Goal: Information Seeking & Learning: Learn about a topic

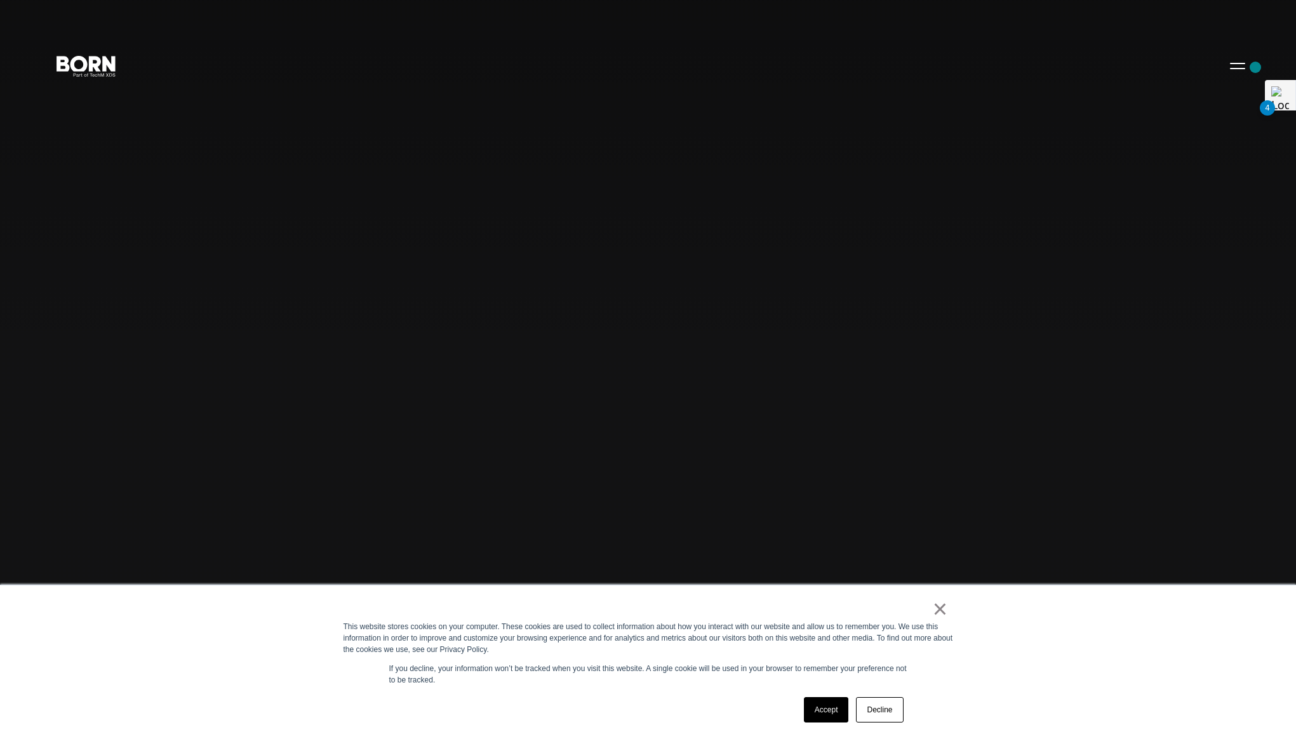
click at [1236, 70] on button "Primary Menu" at bounding box center [1238, 65] width 30 height 27
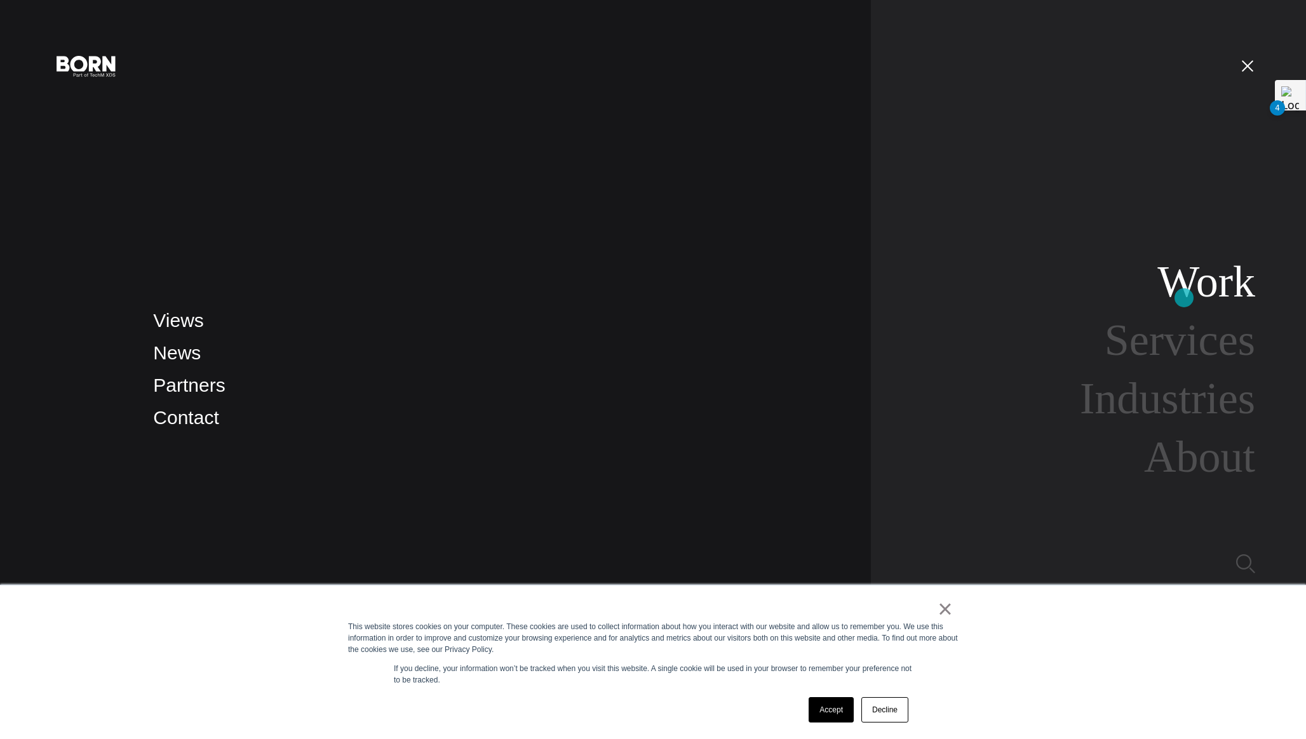
click at [1204, 290] on link "Work" at bounding box center [1206, 281] width 98 height 49
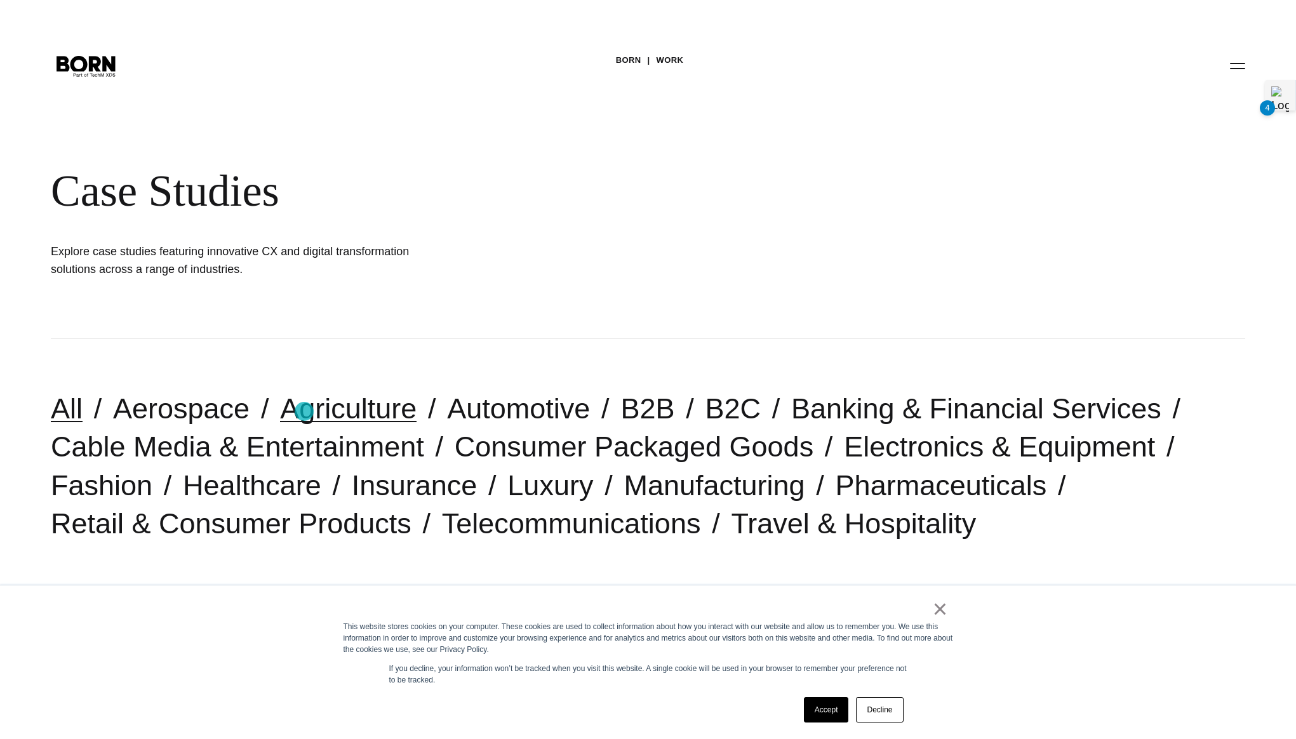
click at [307, 412] on link "Agriculture" at bounding box center [348, 409] width 137 height 32
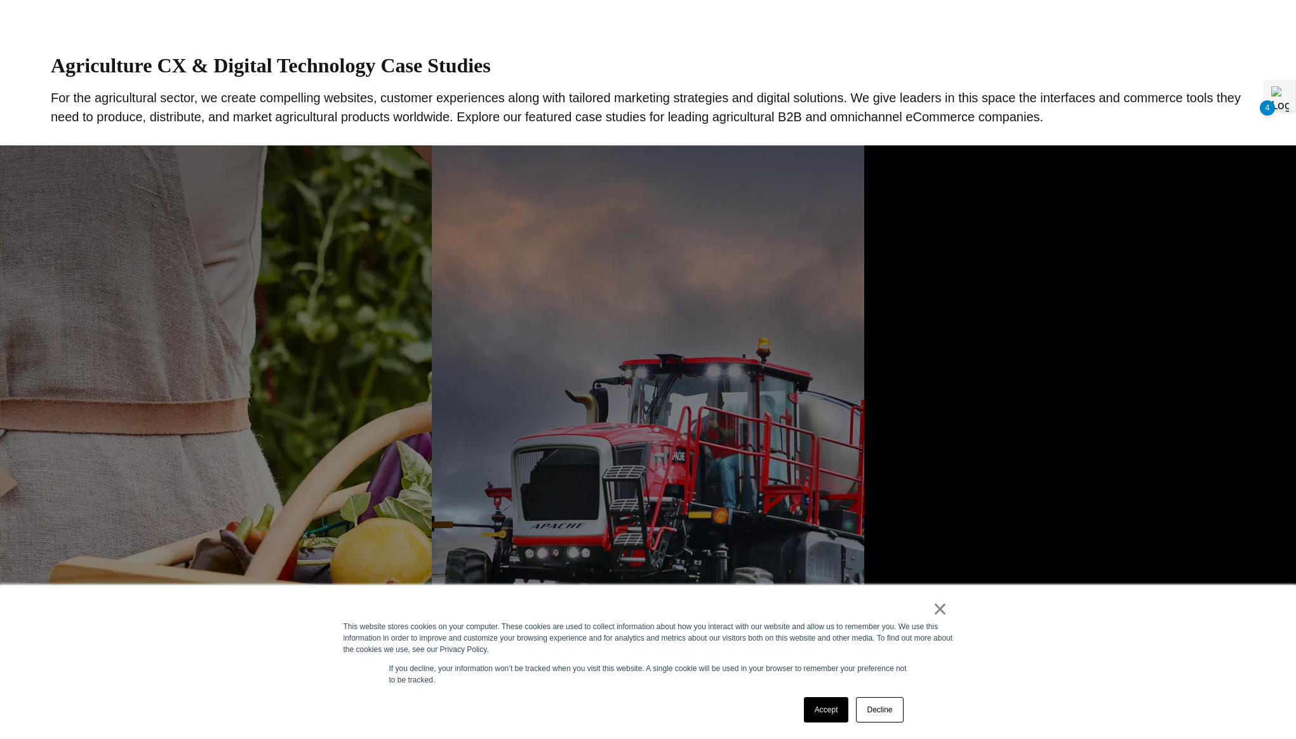
scroll to position [595, 0]
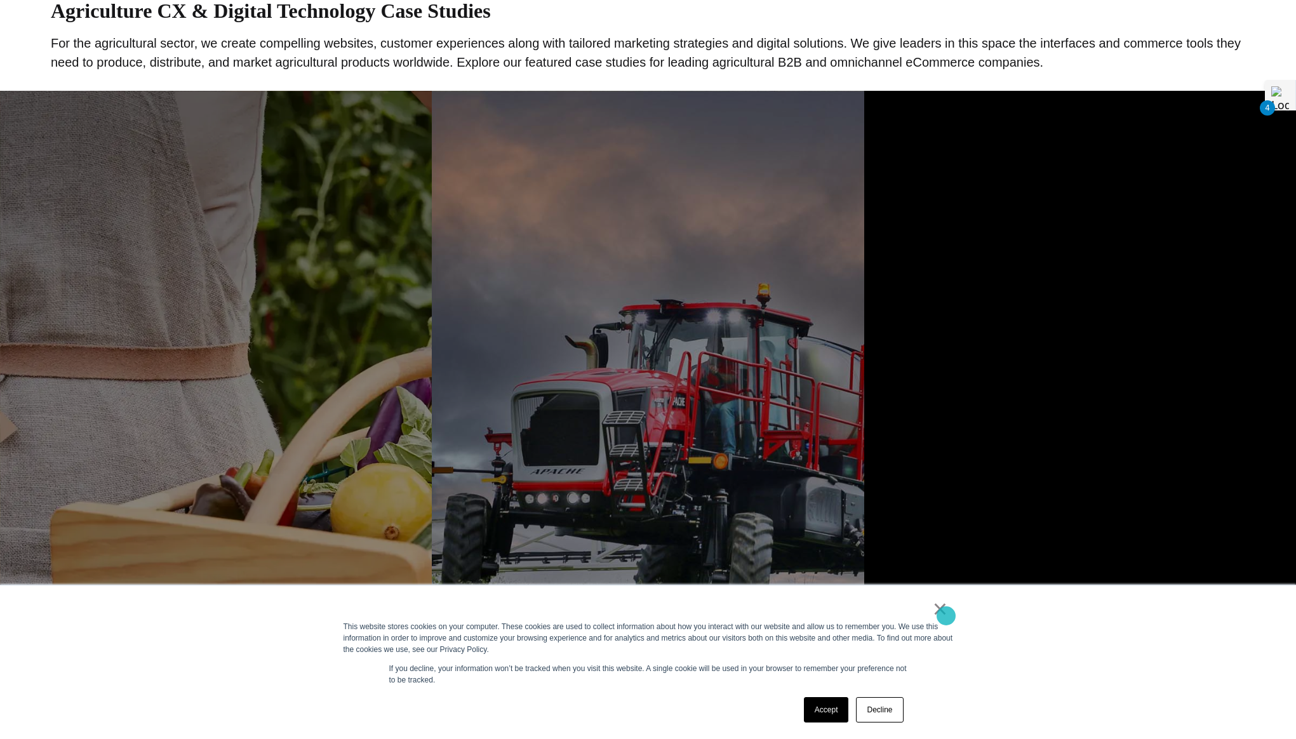
click at [946, 615] on link "×" at bounding box center [940, 608] width 15 height 11
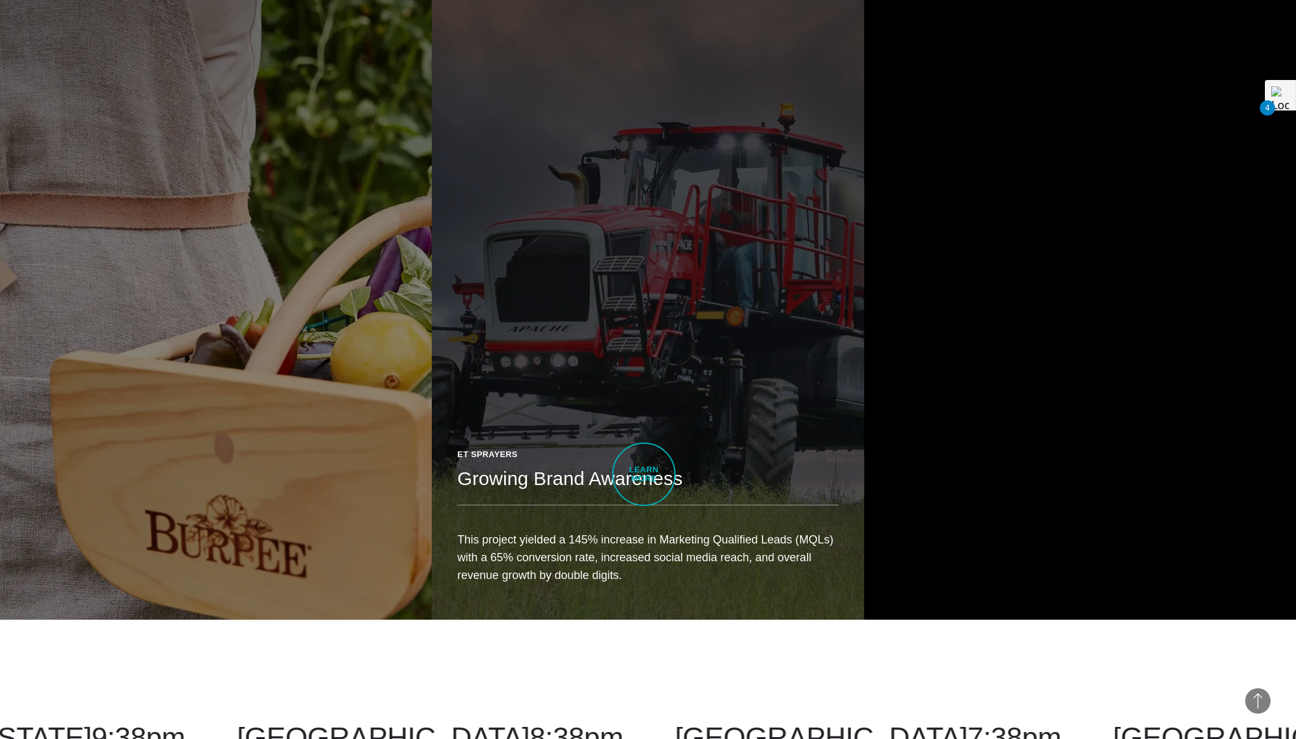
scroll to position [749, 0]
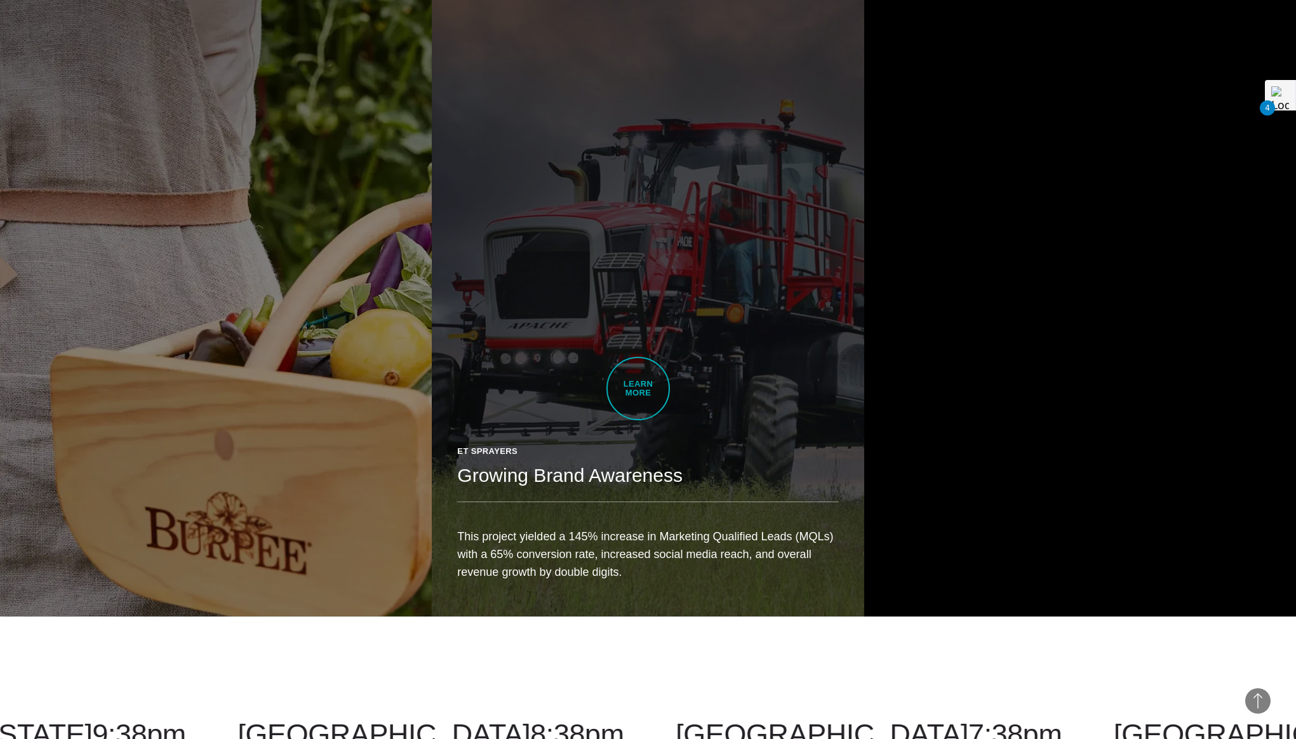
click at [638, 389] on link "ET Sprayers Growing Brand Awareness This project yielded a 145% increase in Mar…" at bounding box center [648, 276] width 432 height 681
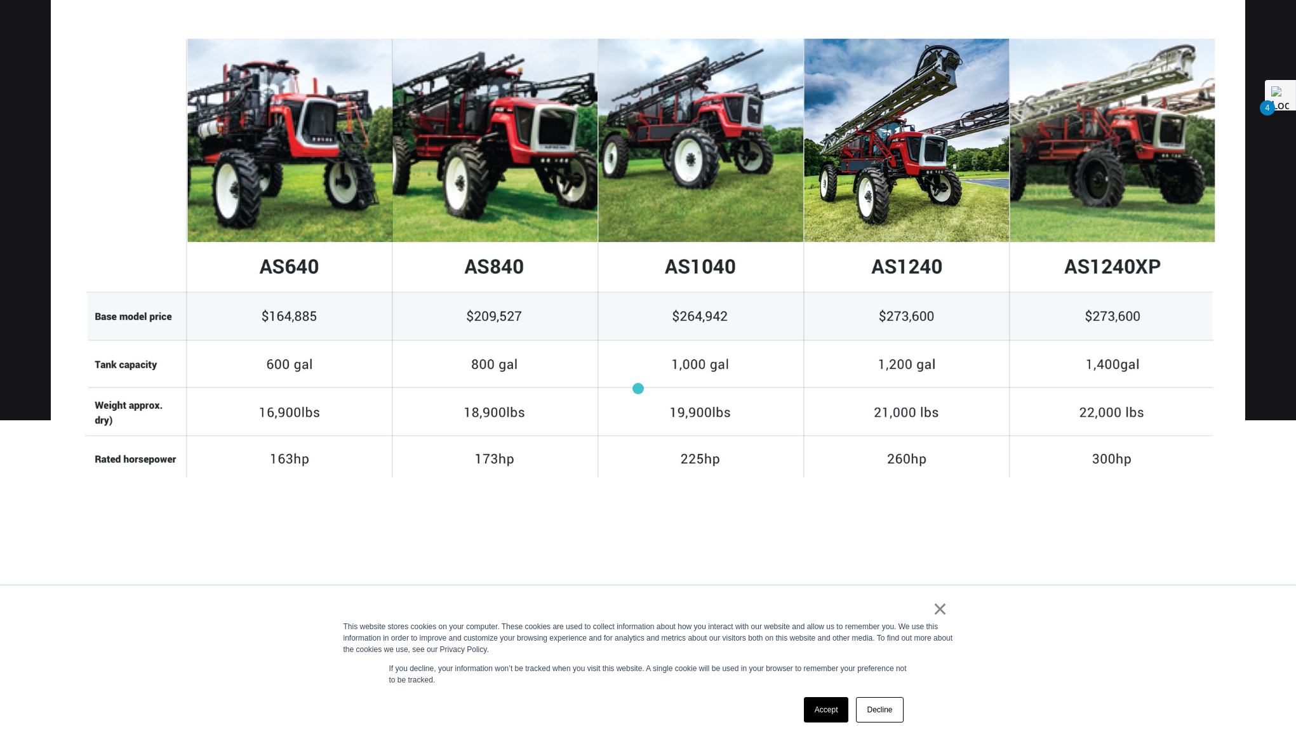
scroll to position [1169, 0]
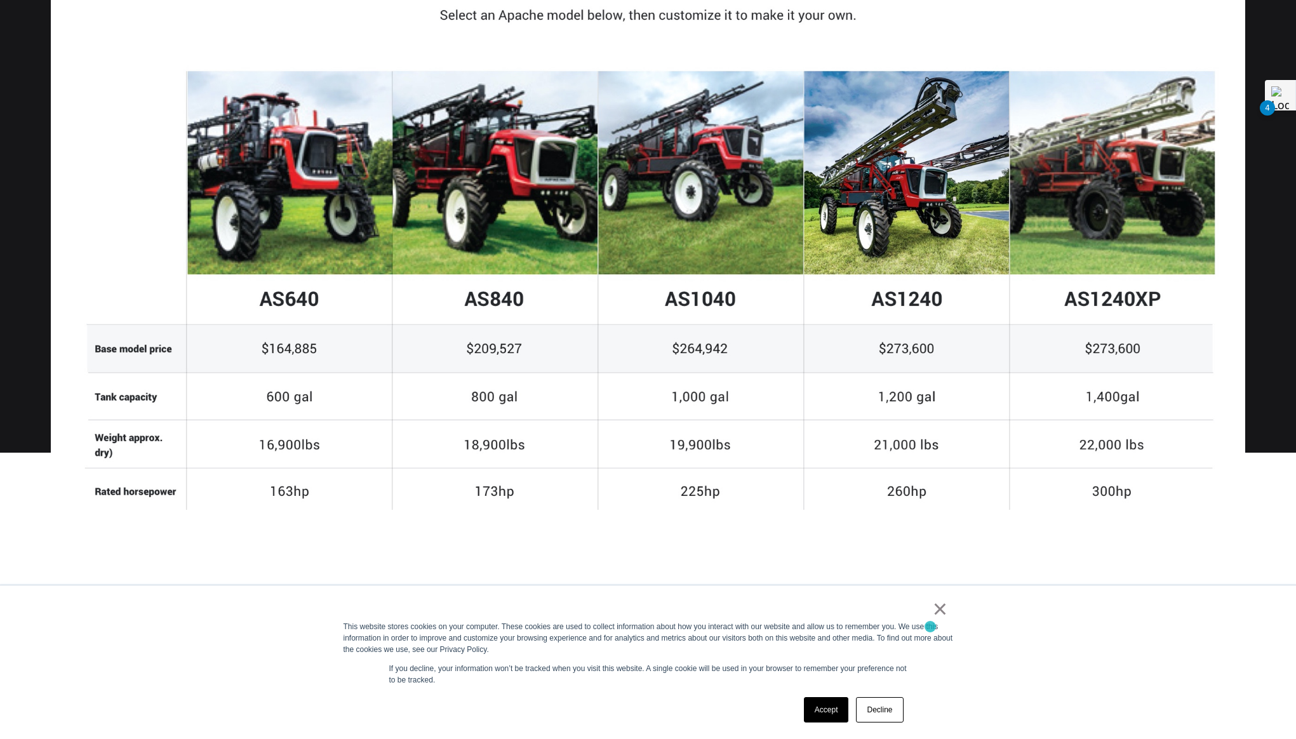
click at [941, 615] on link "×" at bounding box center [940, 608] width 15 height 11
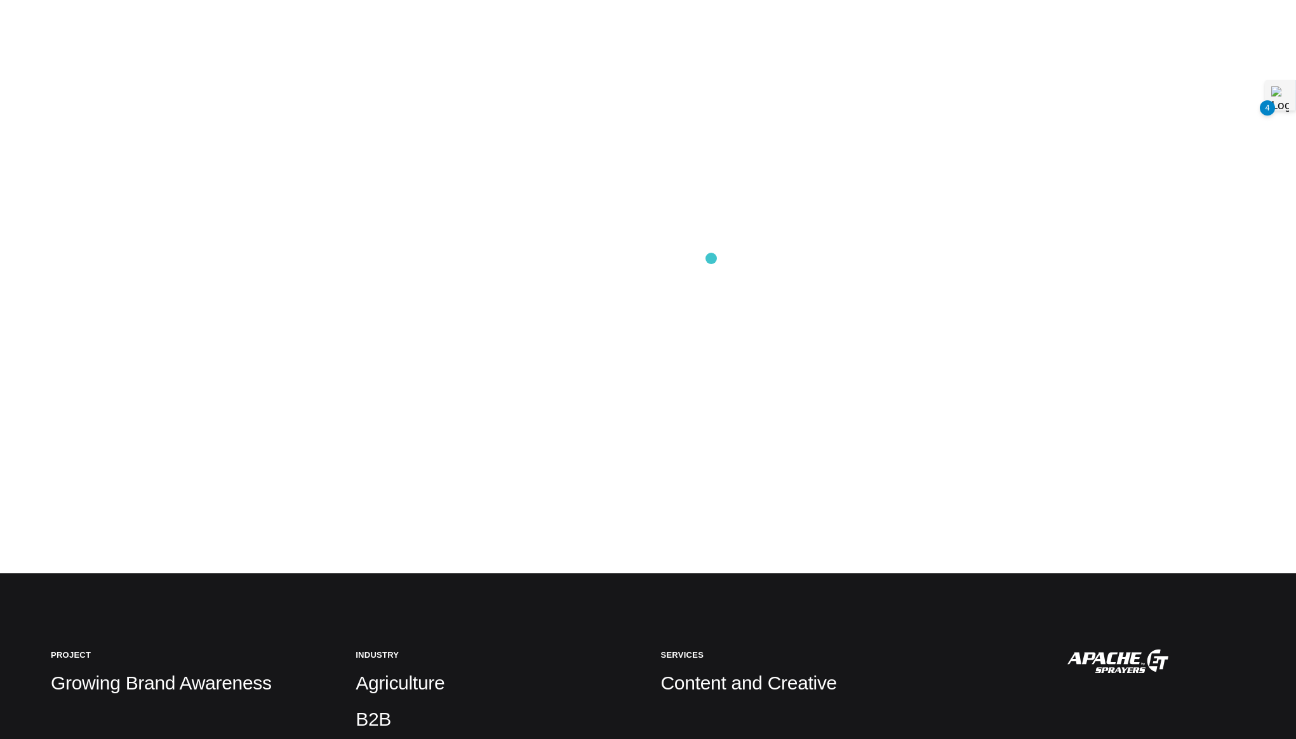
scroll to position [0, 0]
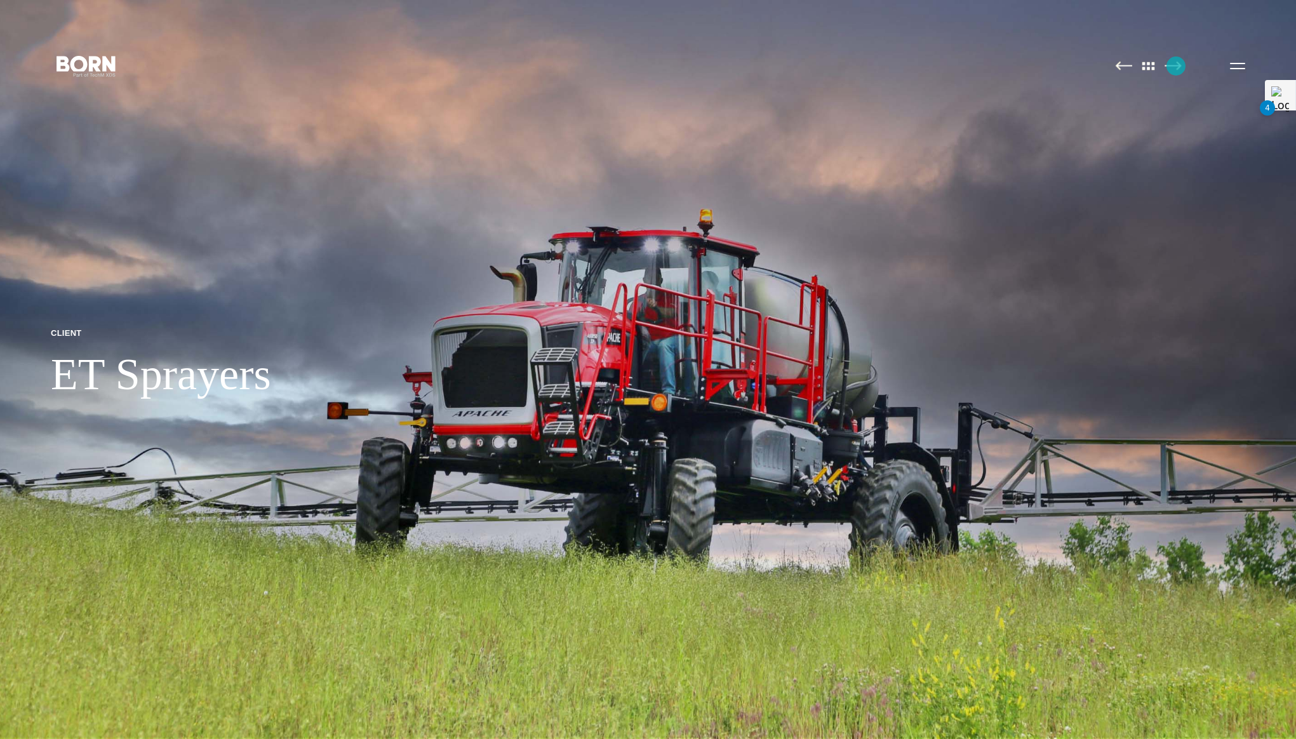
click at [1176, 66] on img at bounding box center [1173, 66] width 17 height 10
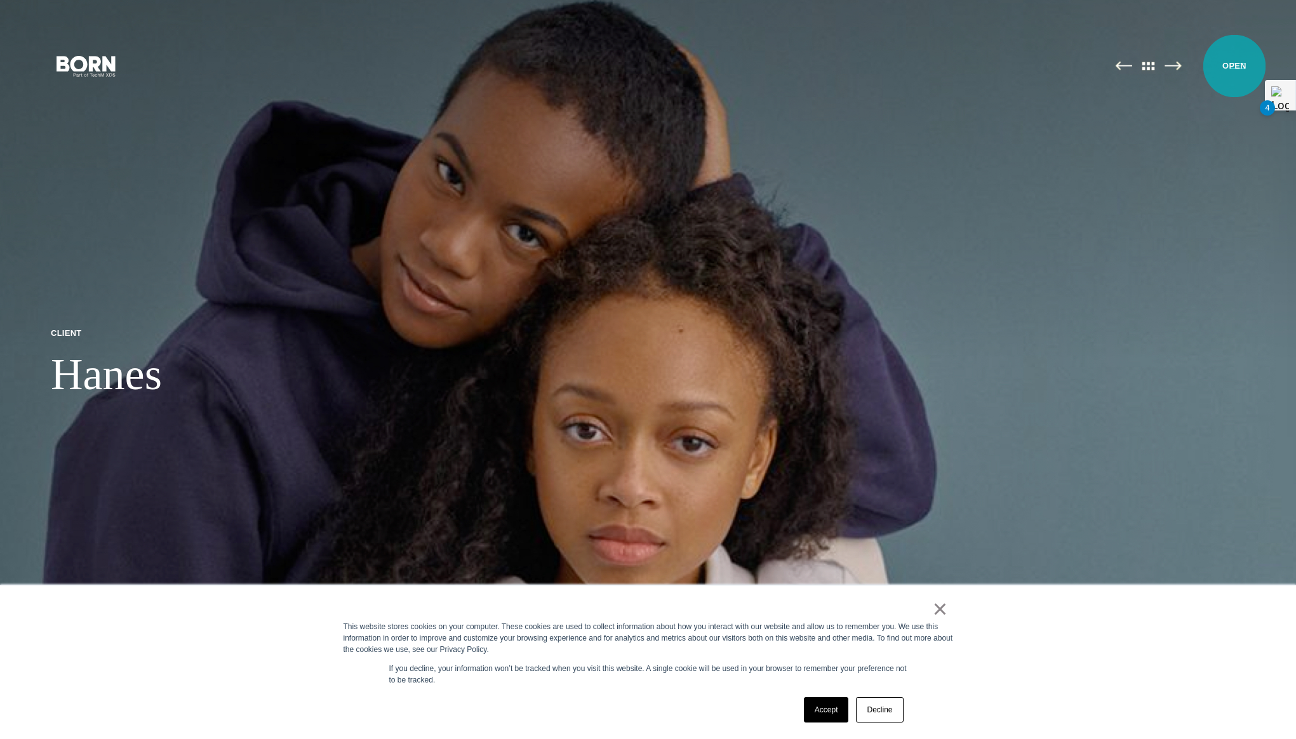
click at [1235, 66] on button "Primary Menu" at bounding box center [1238, 65] width 30 height 27
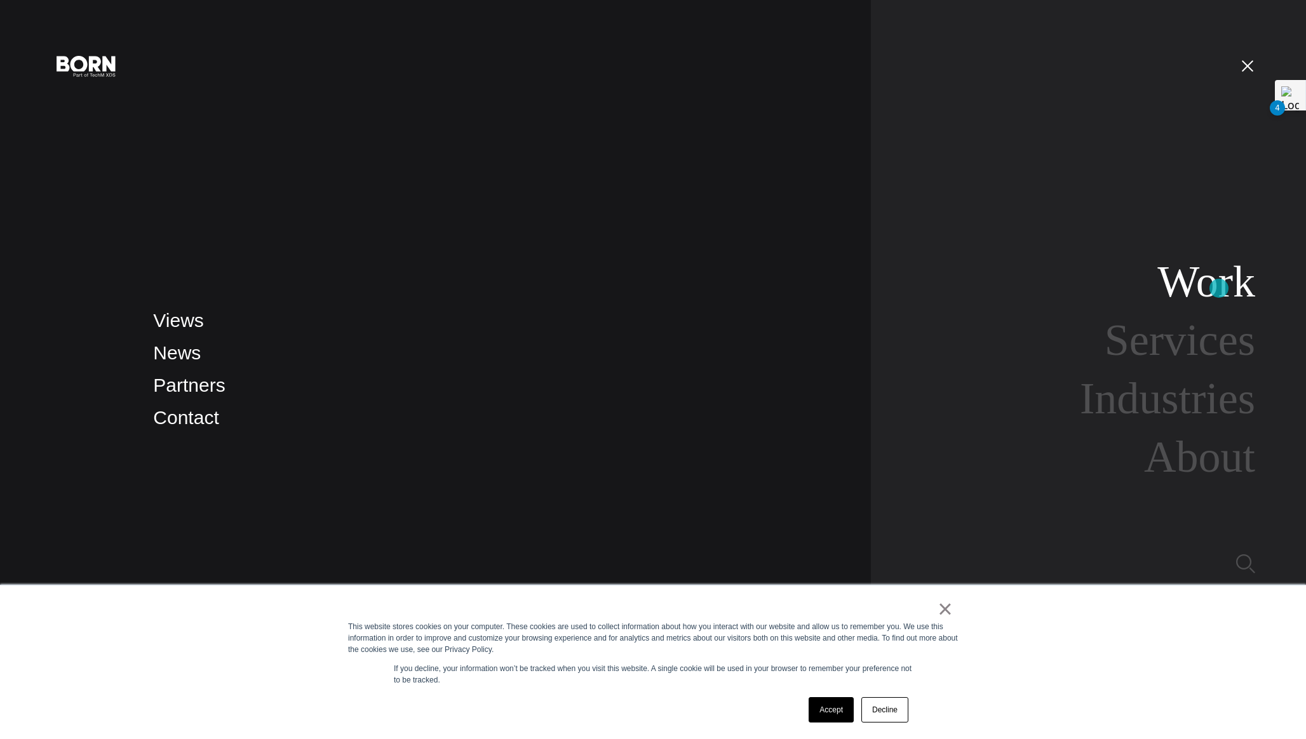
click at [1219, 288] on link "Work" at bounding box center [1206, 281] width 98 height 49
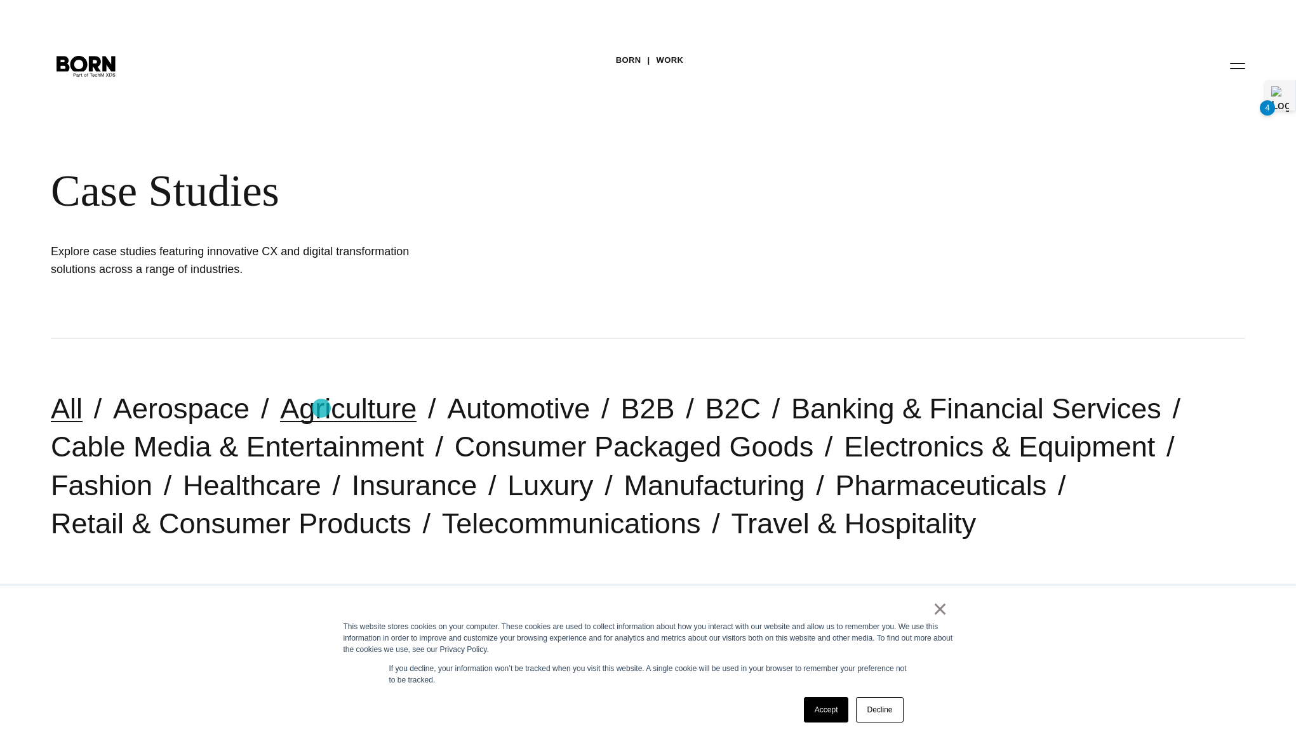
click at [321, 408] on link "Agriculture" at bounding box center [348, 409] width 137 height 32
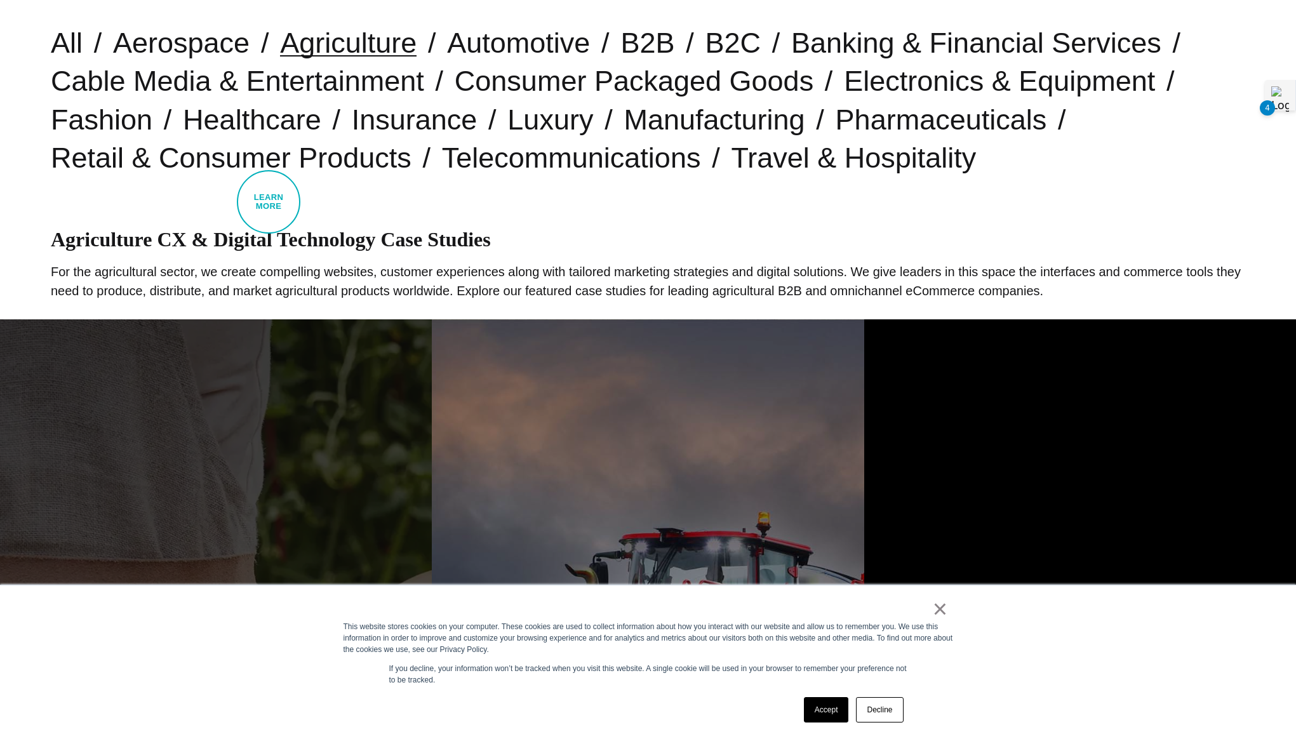
scroll to position [137, 0]
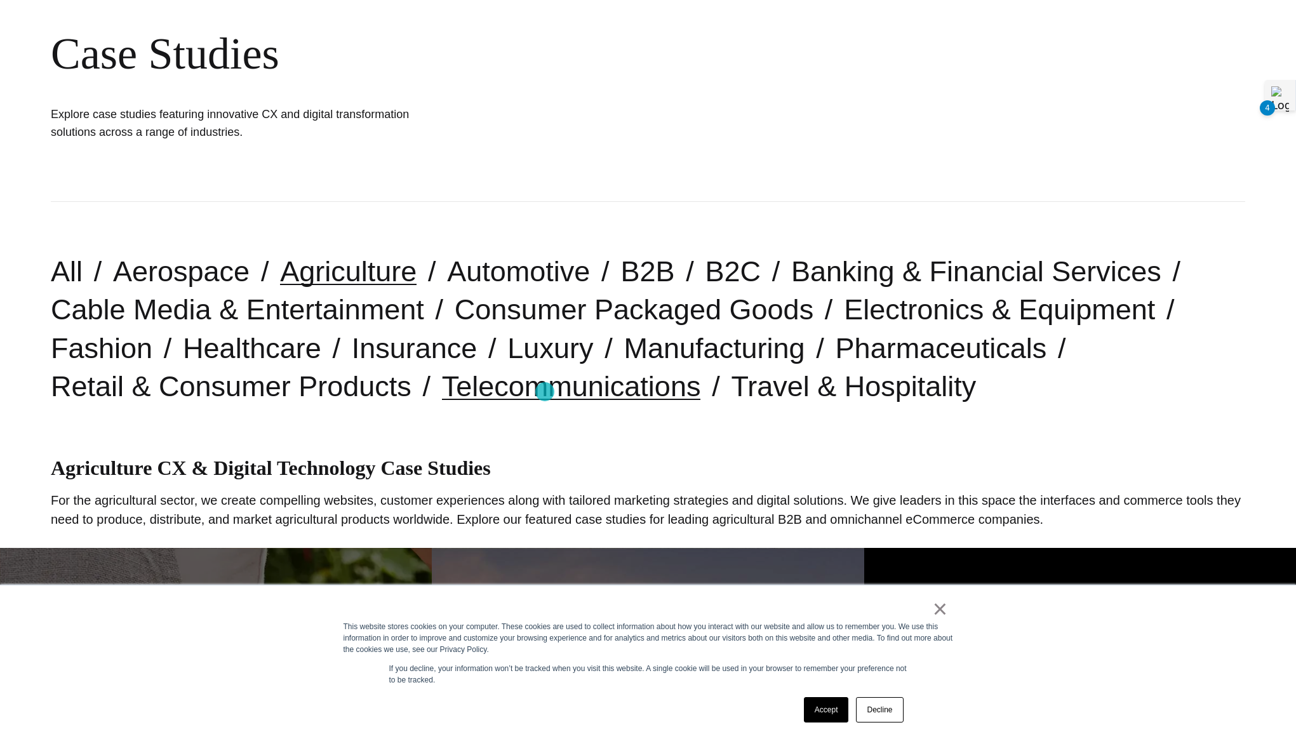
click at [545, 392] on link "Telecommunications" at bounding box center [571, 386] width 259 height 32
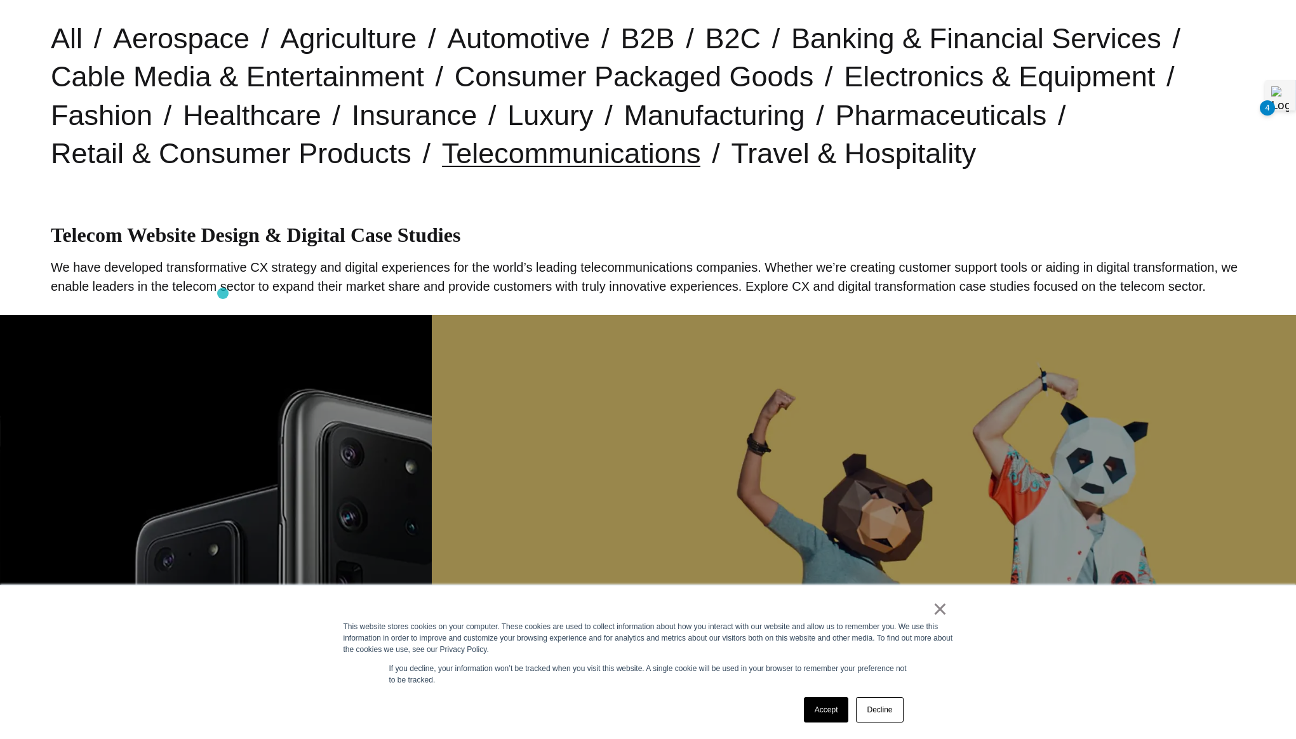
scroll to position [365, 0]
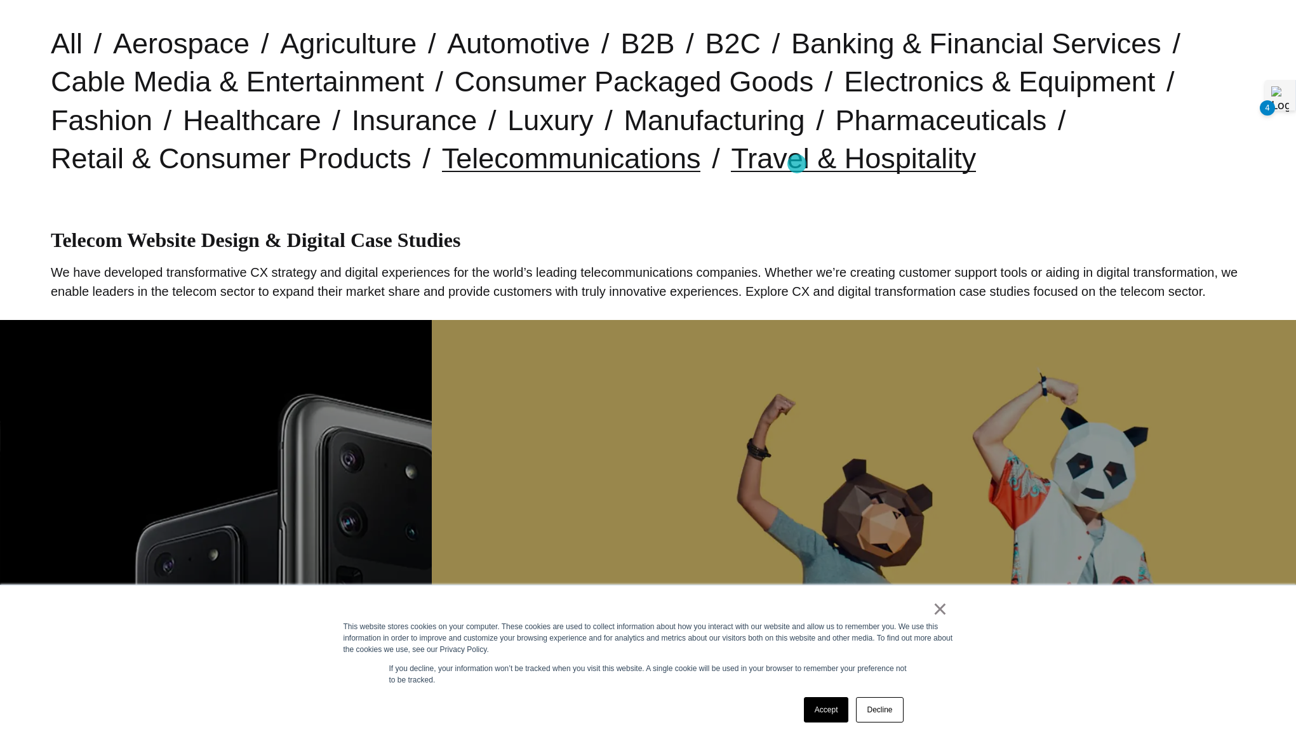
click at [799, 163] on link "Travel & Hospitality" at bounding box center [853, 158] width 245 height 32
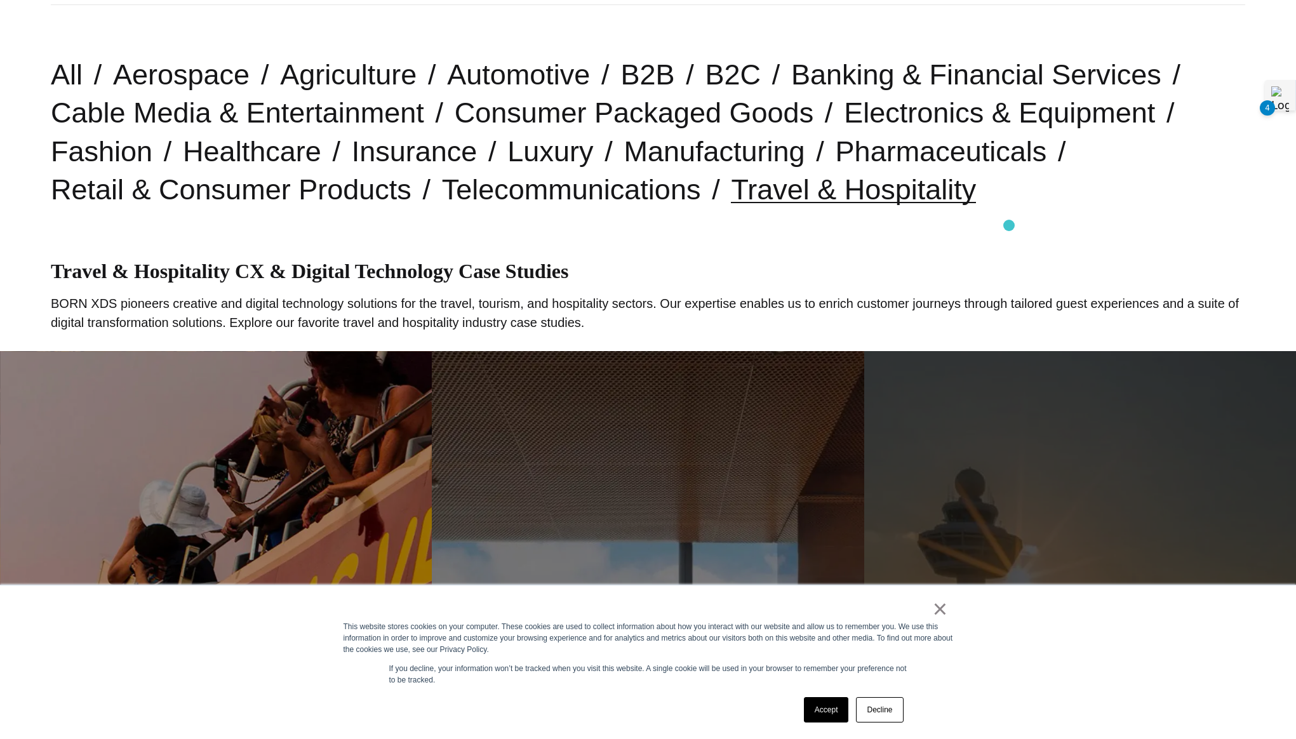
scroll to position [261, 0]
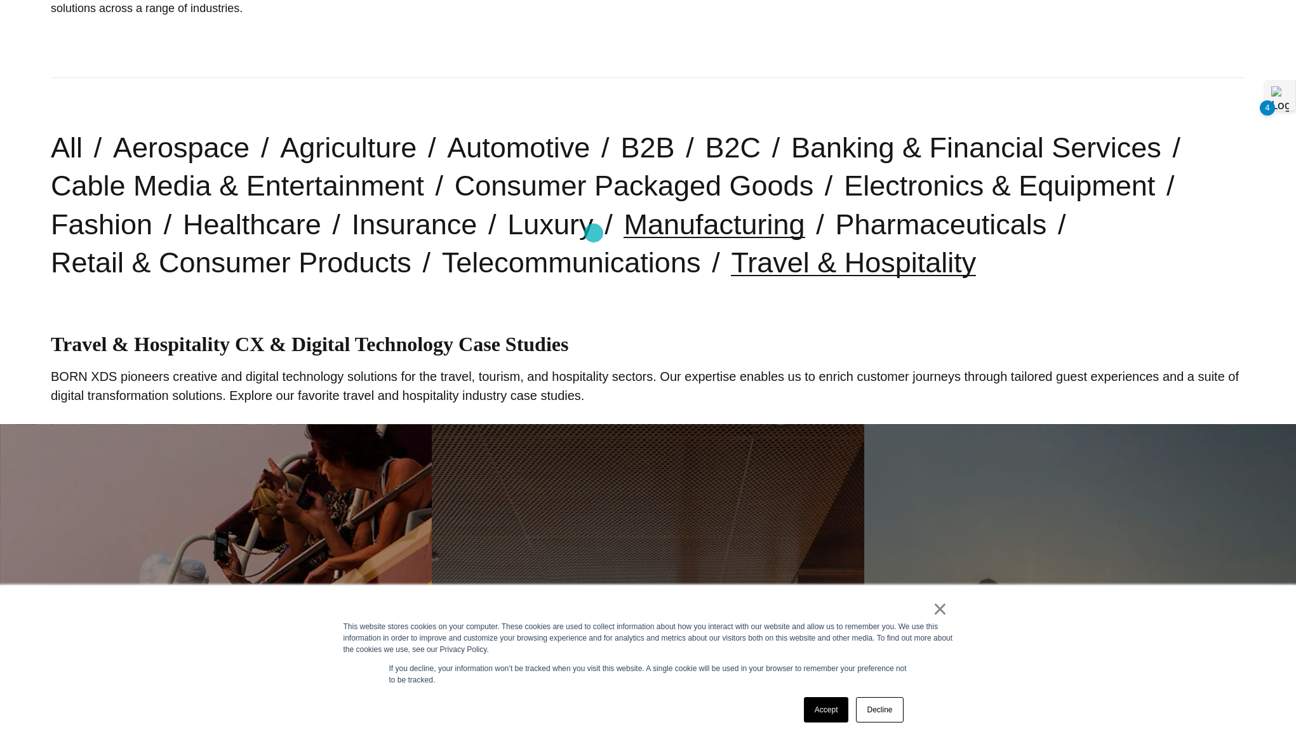
click at [624, 233] on link "Manufacturing" at bounding box center [714, 224] width 181 height 32
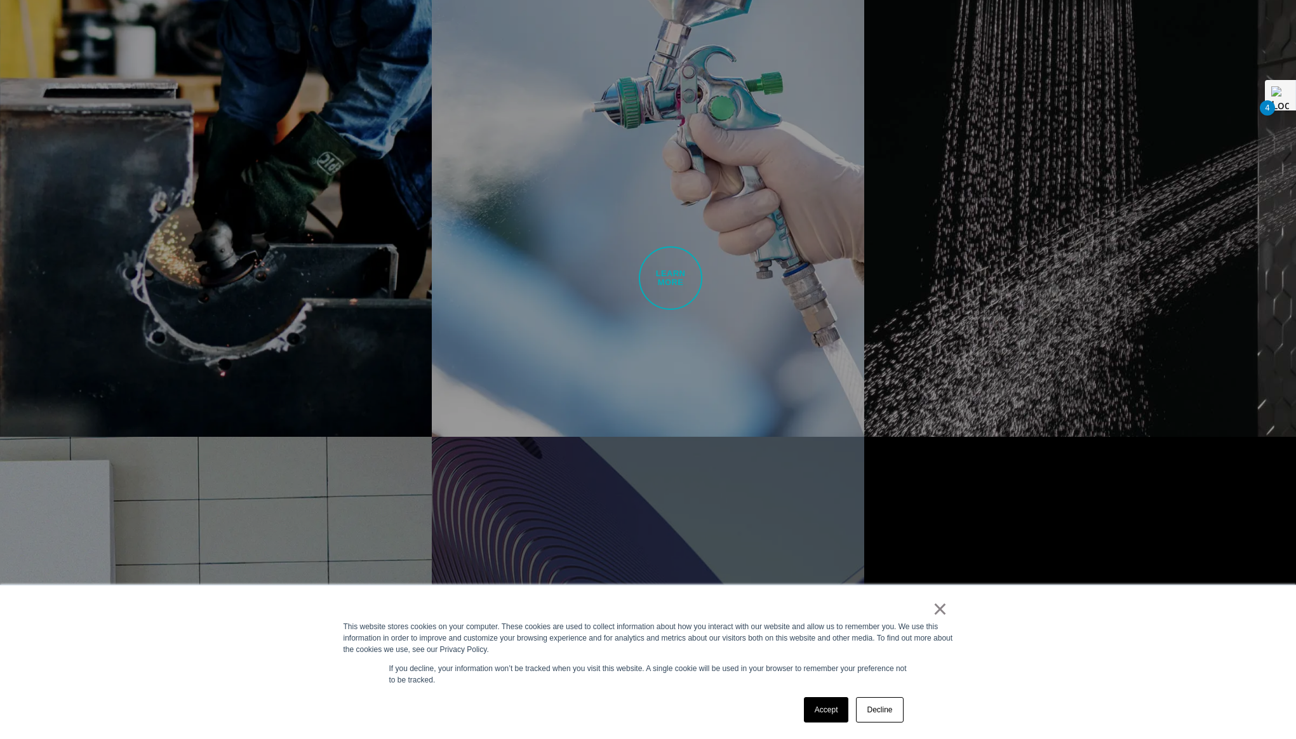
scroll to position [796, 0]
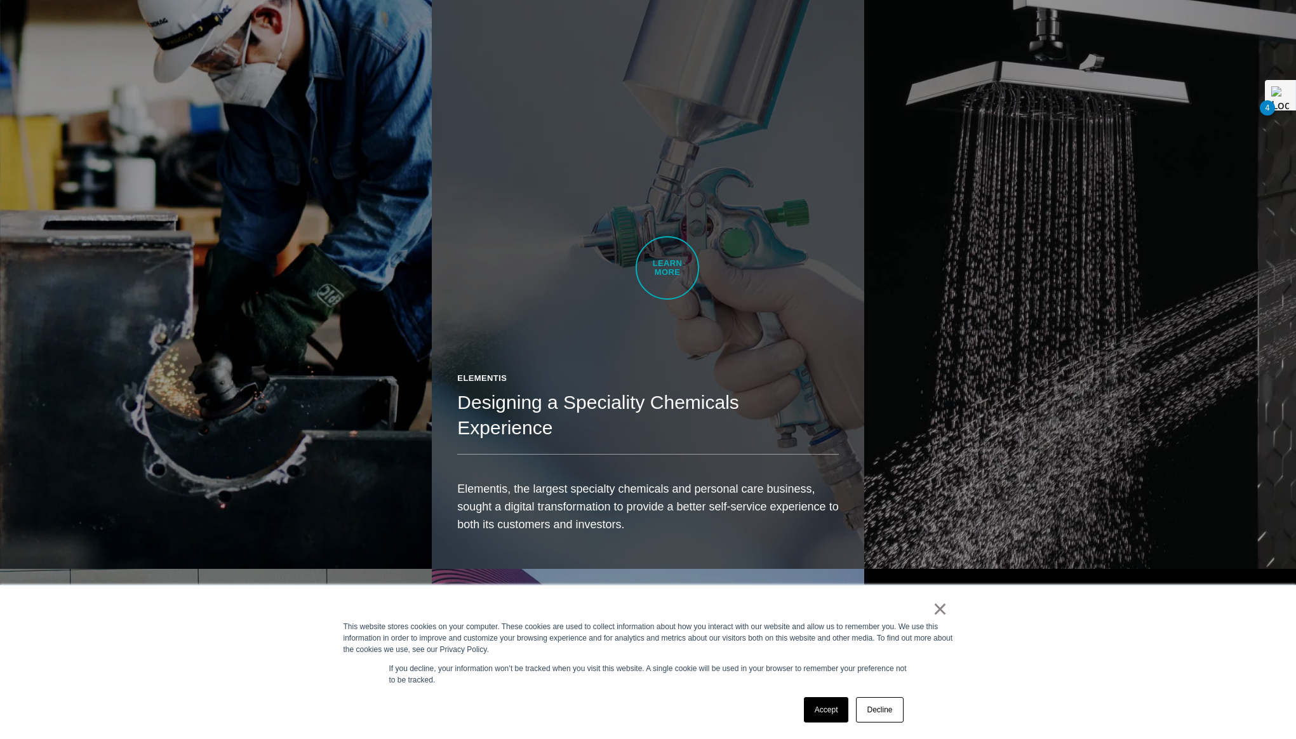
click at [667, 268] on link "Elementis Designing a Speciality Chemicals Experience Elementis, the largest sp…" at bounding box center [648, 229] width 432 height 681
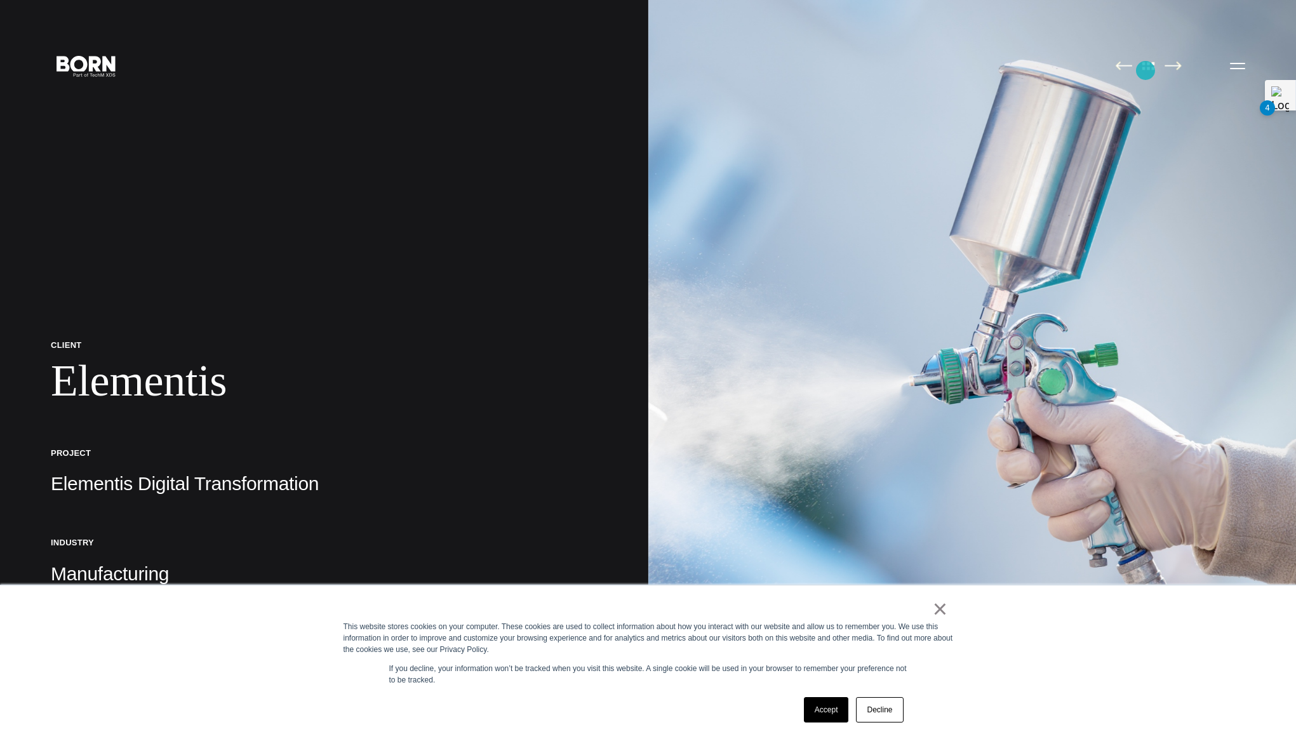
click at [1146, 71] on link at bounding box center [1149, 66] width 27 height 13
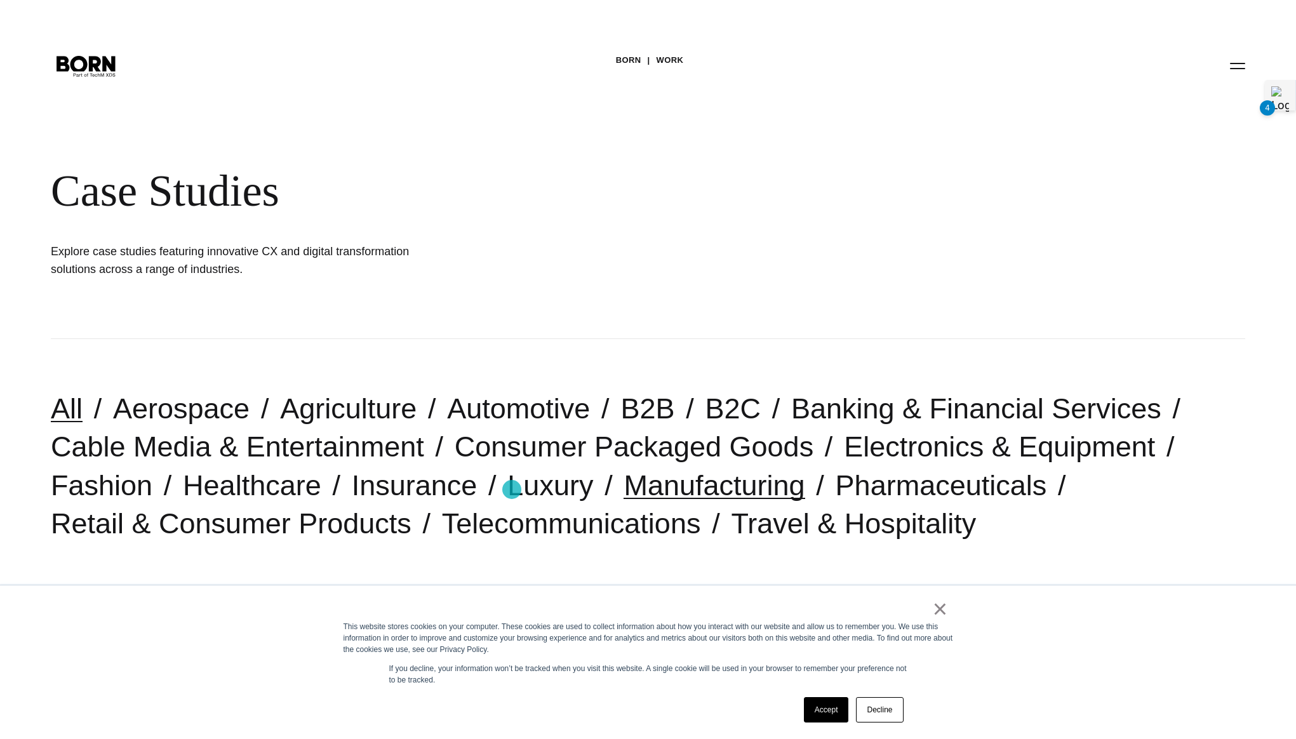
click at [624, 490] on link "Manufacturing" at bounding box center [714, 485] width 181 height 32
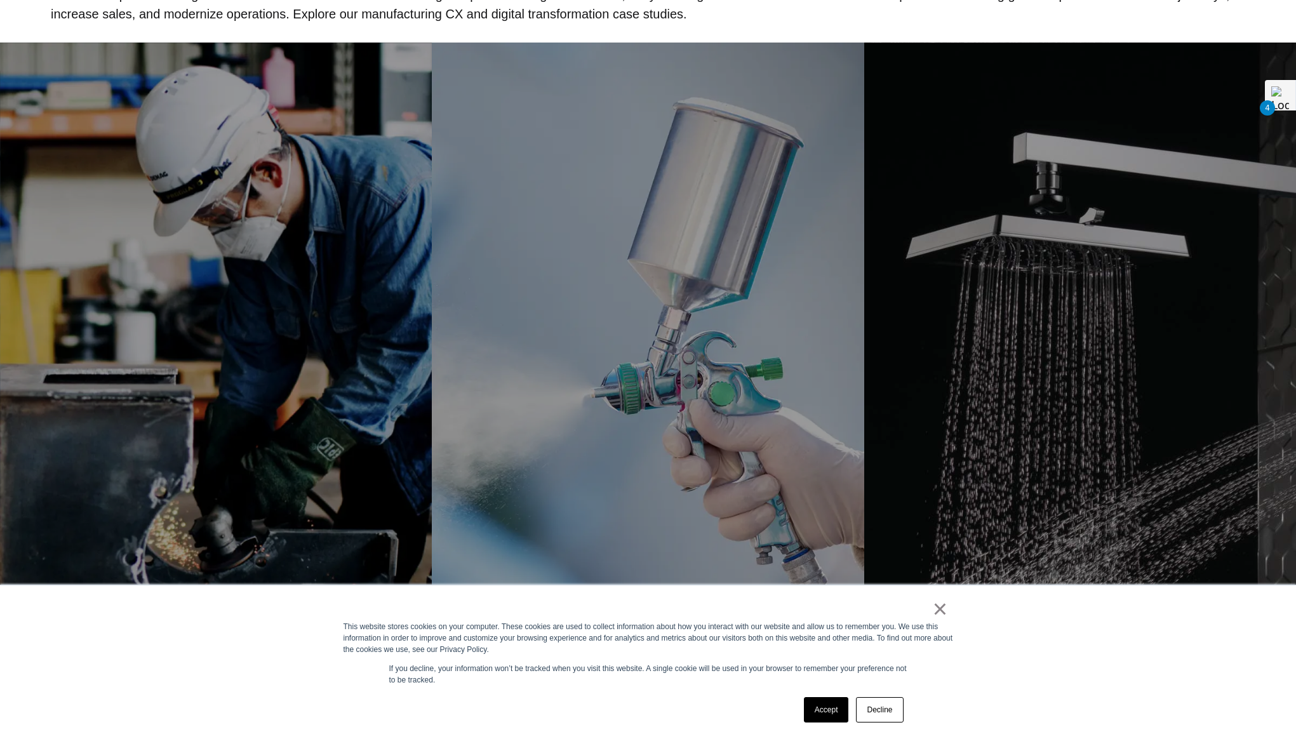
scroll to position [921, 0]
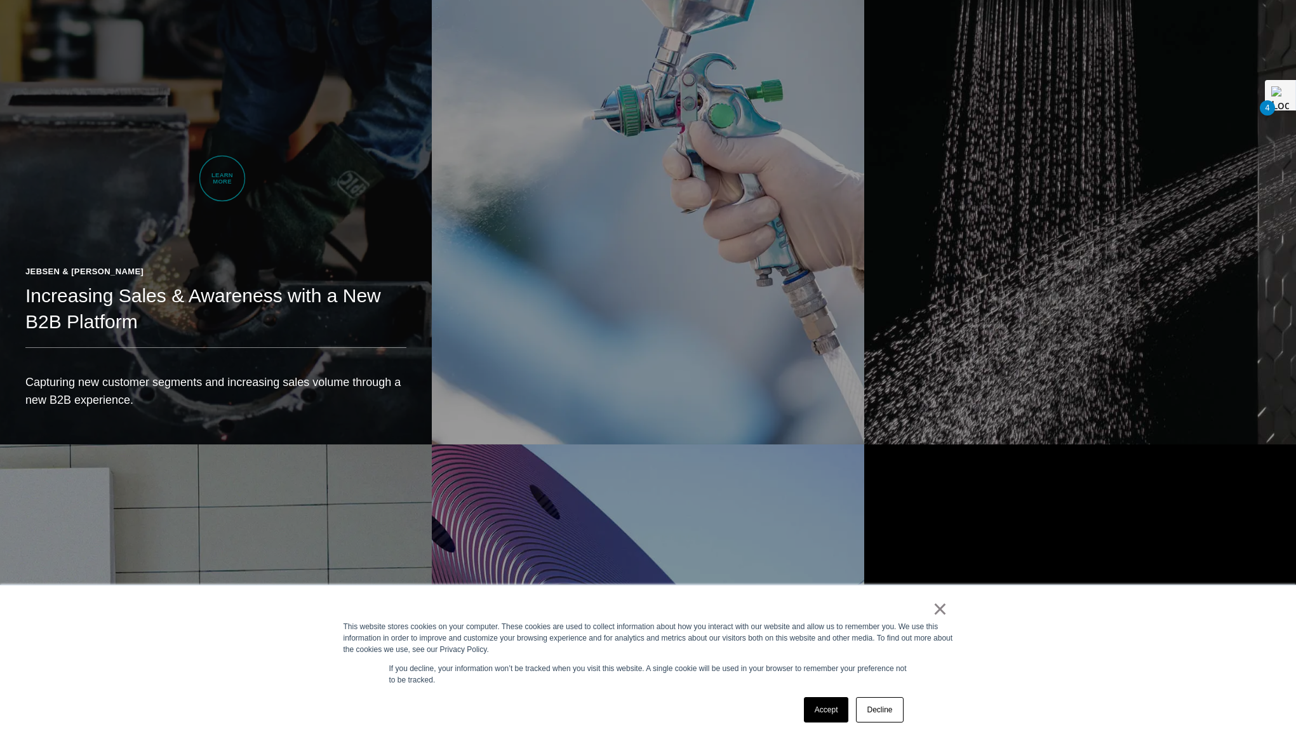
click at [222, 178] on link "Jebsen & Jessen Increasing Sales & Awareness with a New B2B Platform Capturing …" at bounding box center [216, 104] width 432 height 681
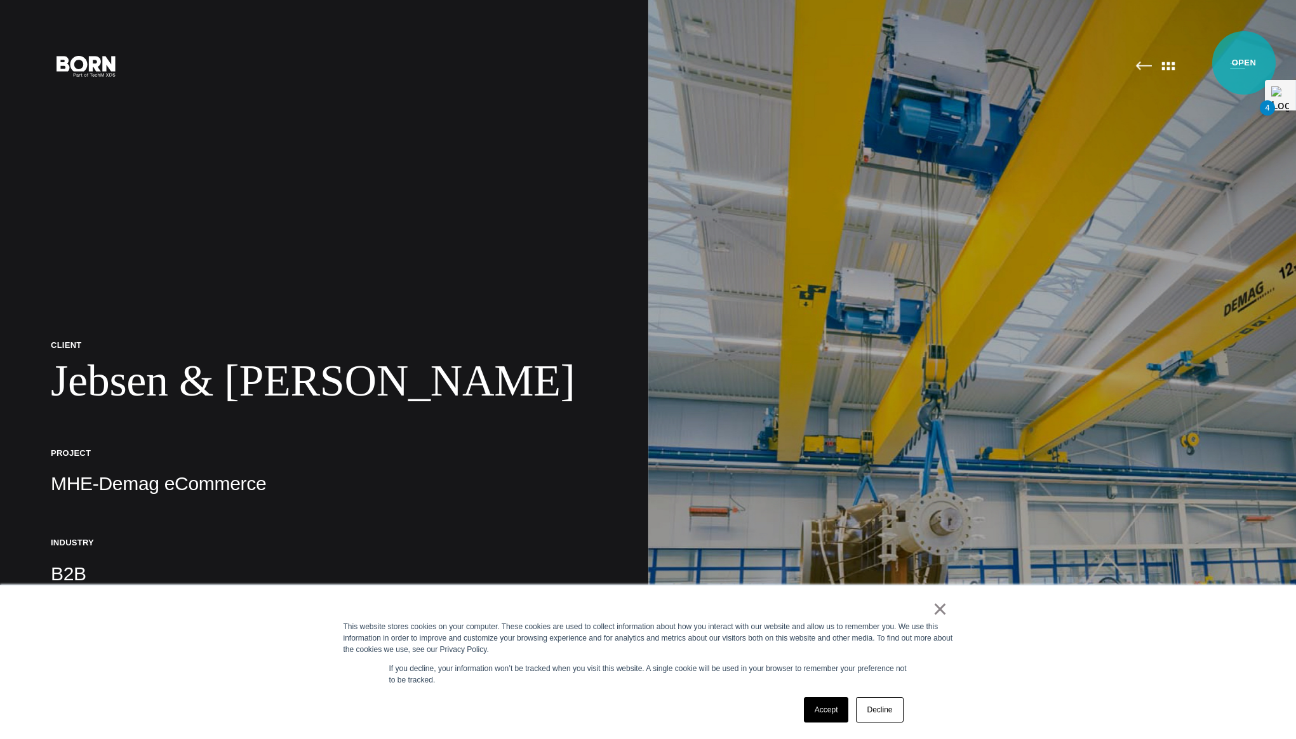
click at [1240, 62] on button "Primary Menu" at bounding box center [1238, 65] width 30 height 27
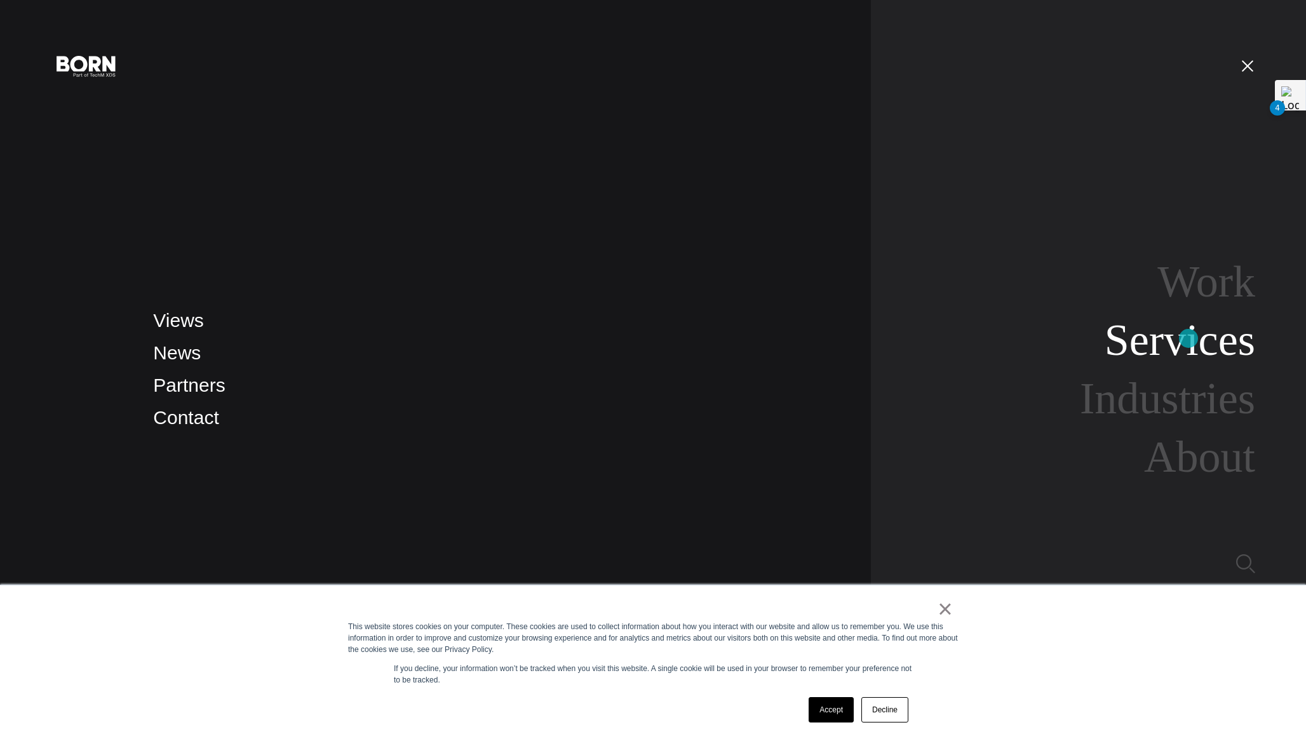
click at [1188, 339] on link "Services" at bounding box center [1180, 340] width 151 height 49
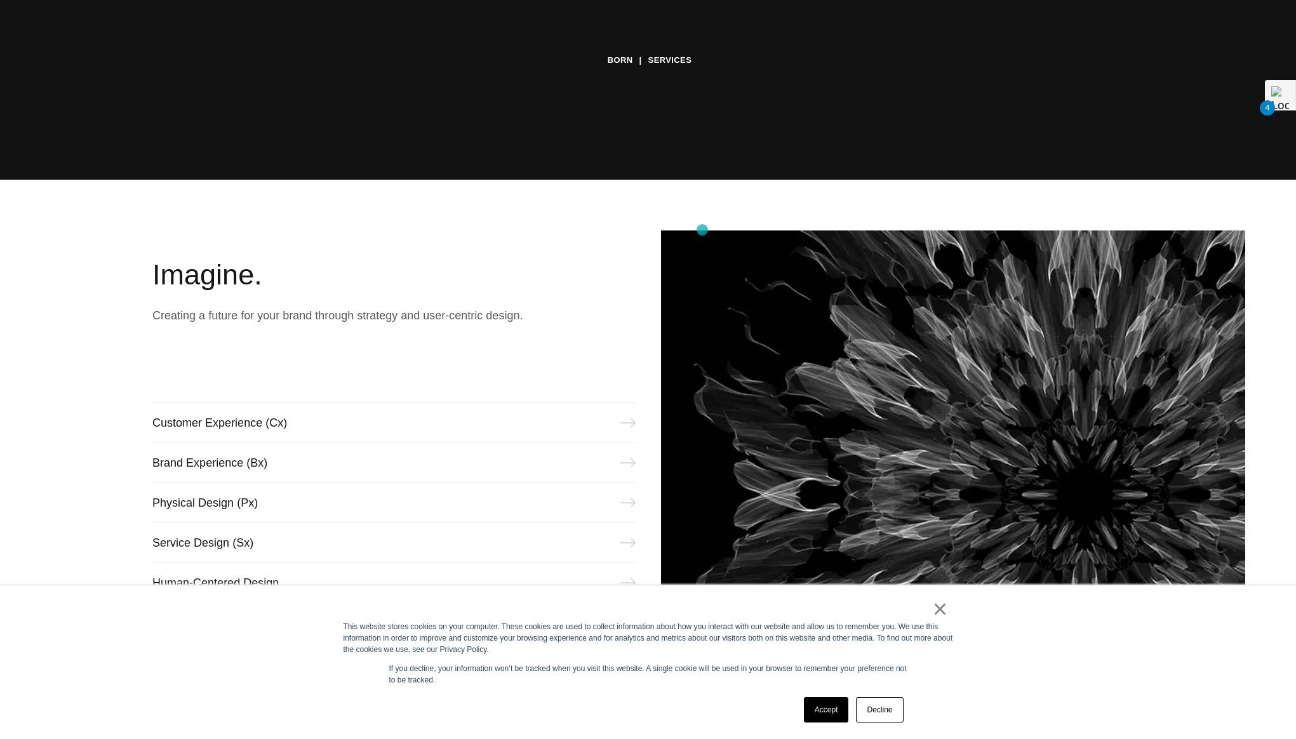
scroll to position [589, 0]
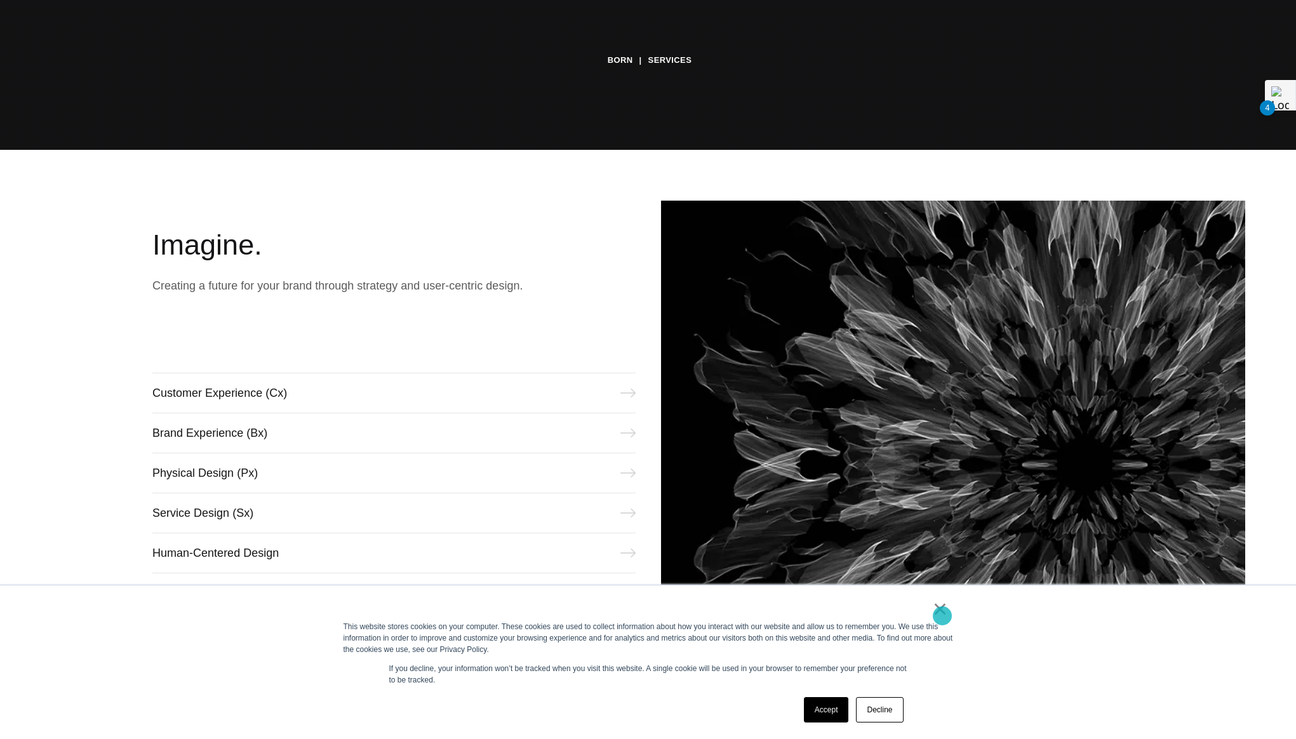
click at [942, 615] on link "×" at bounding box center [940, 608] width 15 height 11
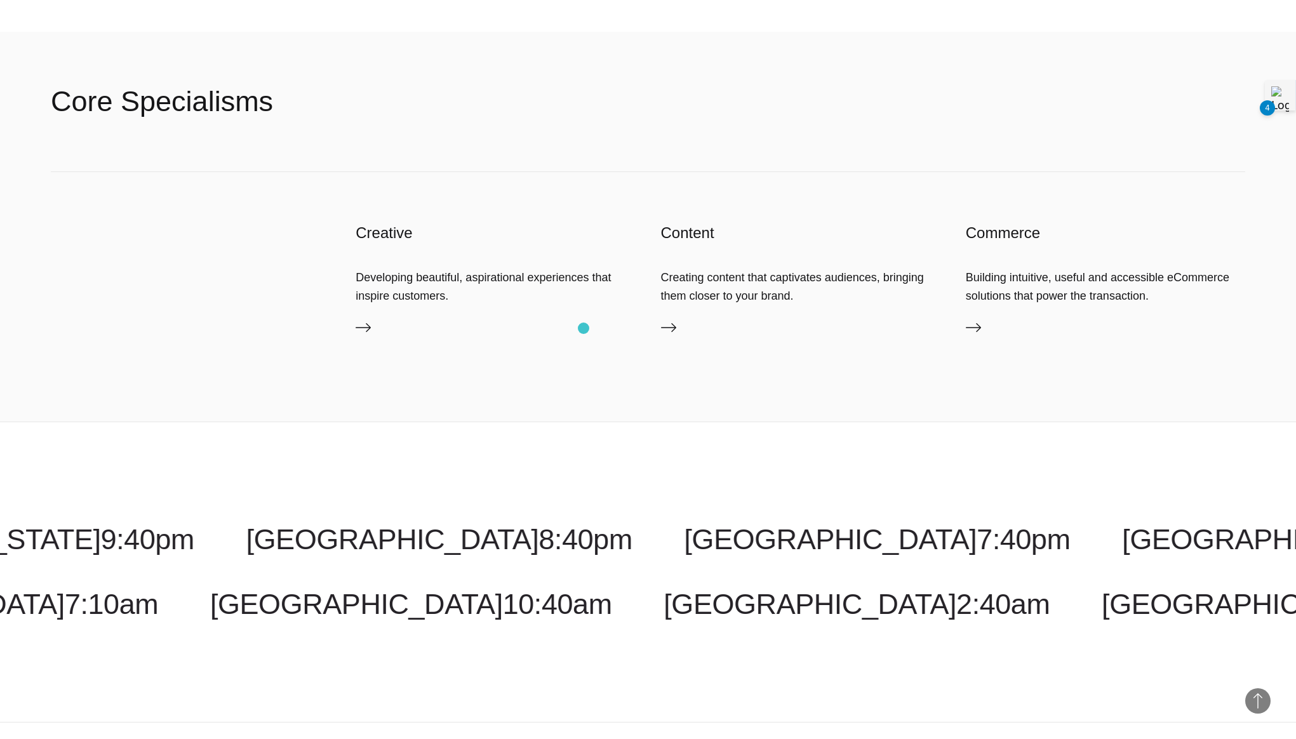
scroll to position [2281, 0]
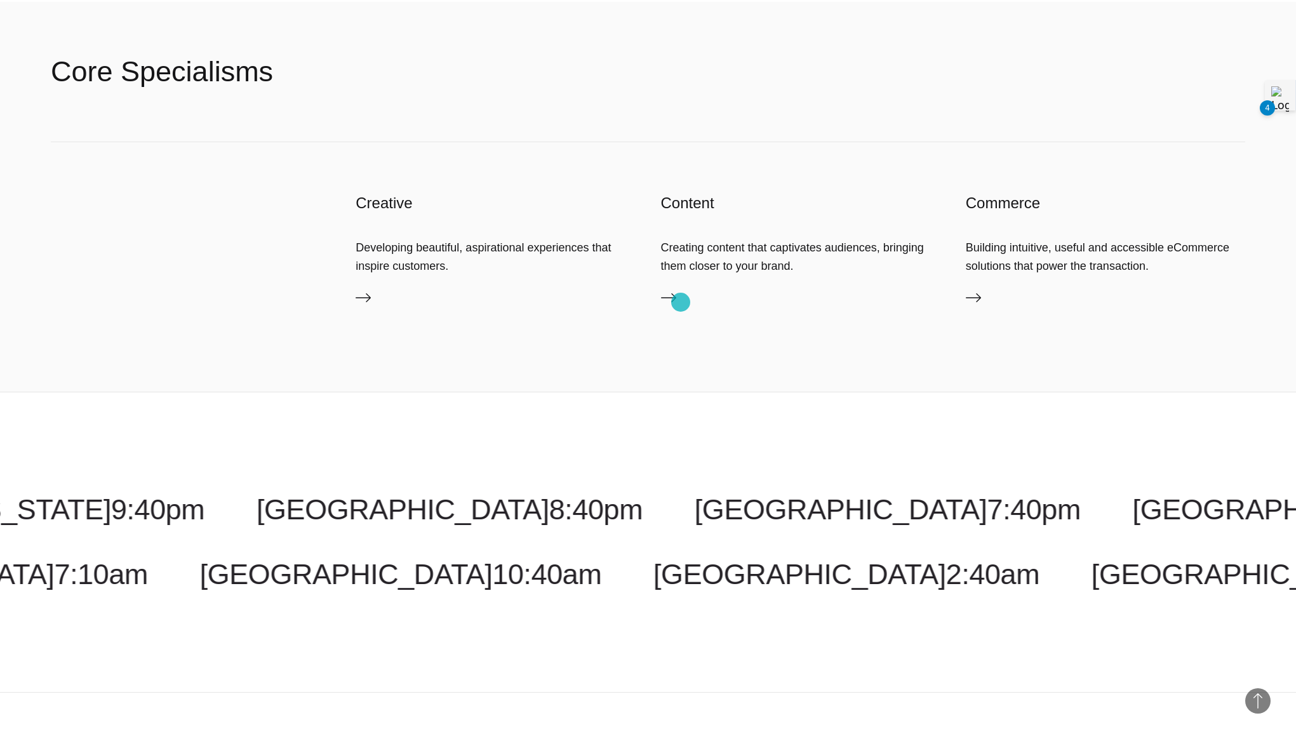
click at [681, 302] on link "Content" at bounding box center [800, 300] width 279 height 20
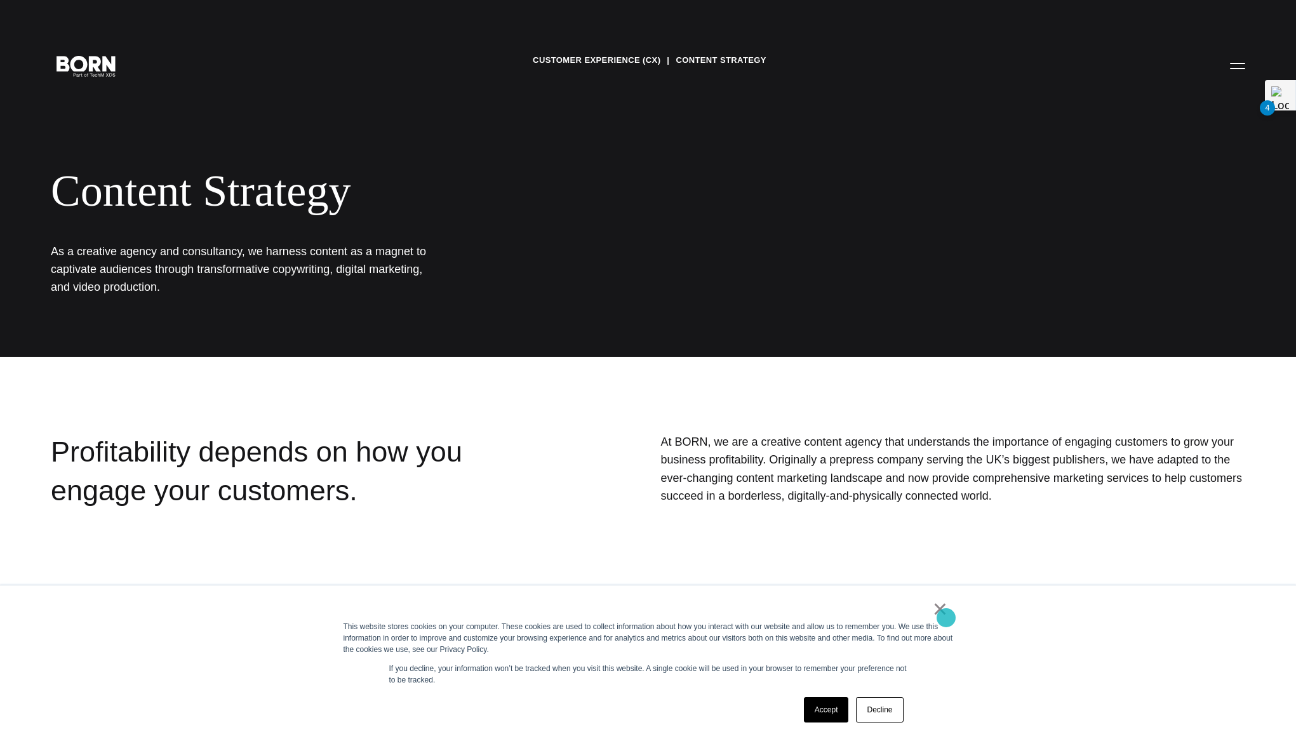
click at [939, 615] on link "×" at bounding box center [940, 608] width 15 height 11
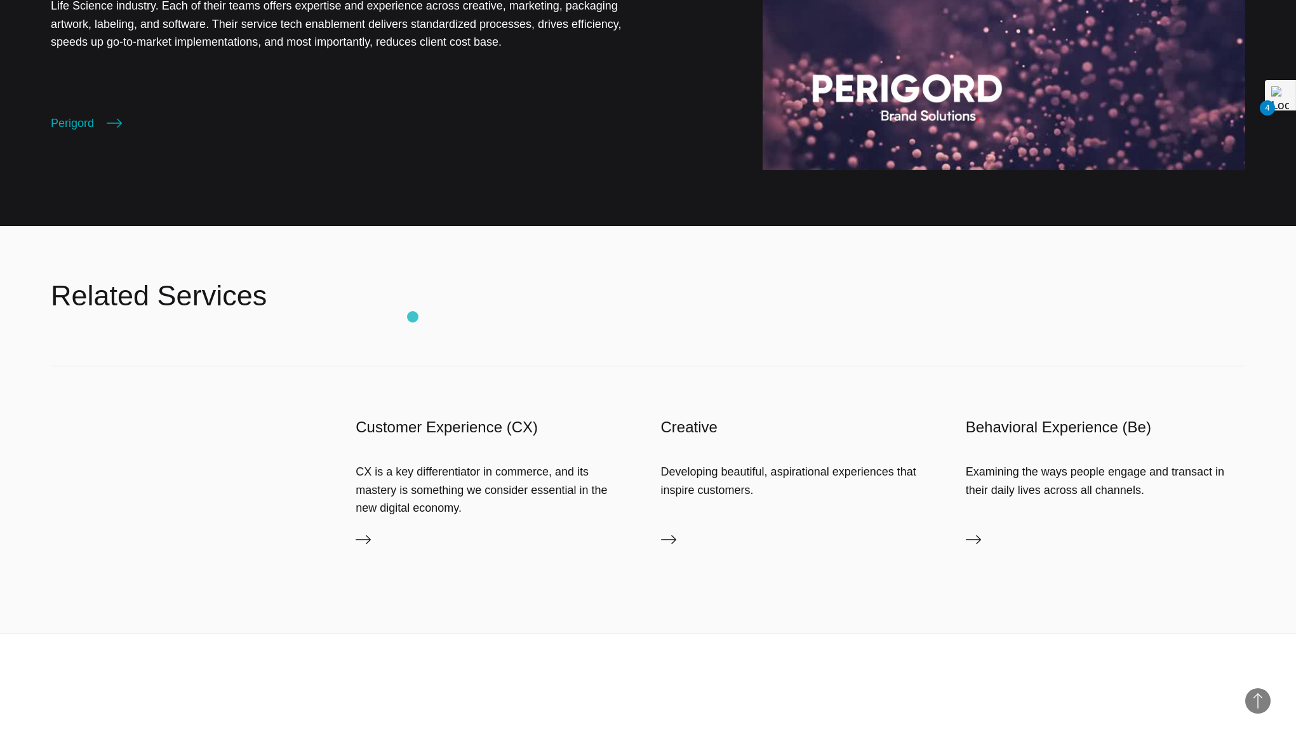
scroll to position [4482, 0]
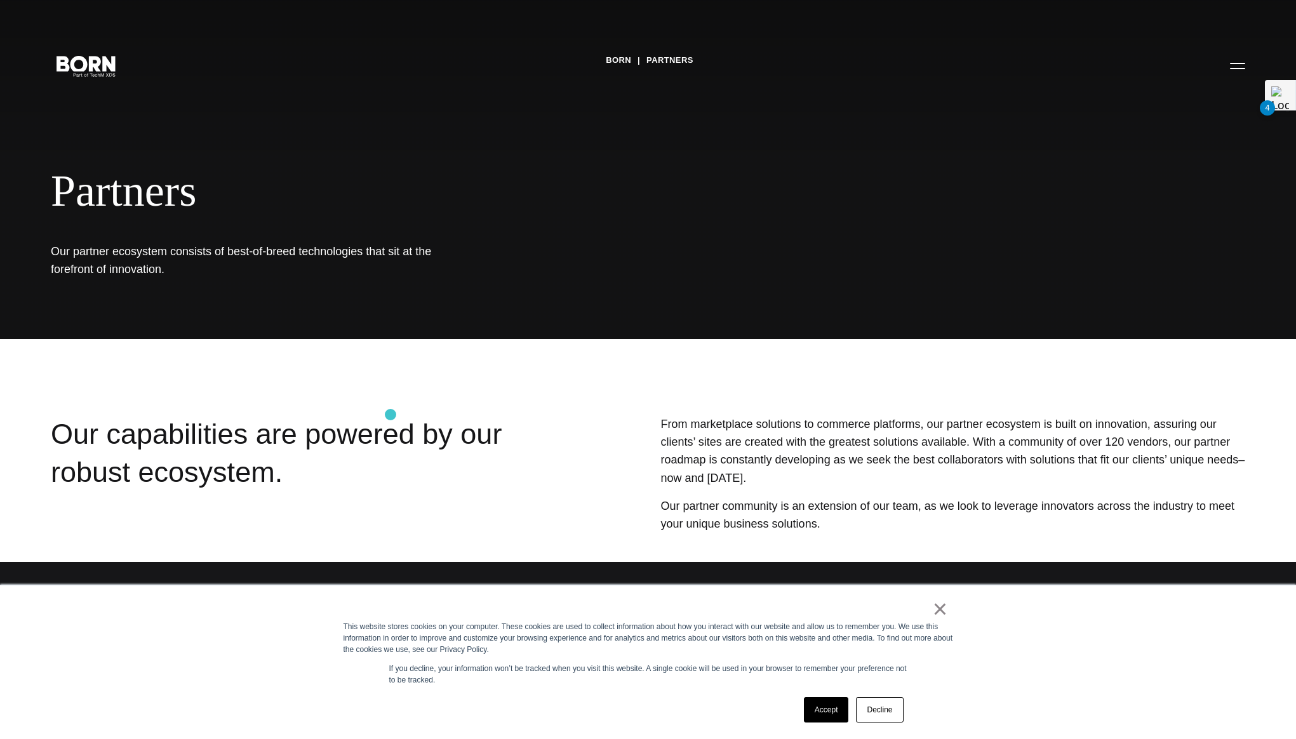
scroll to position [114, 0]
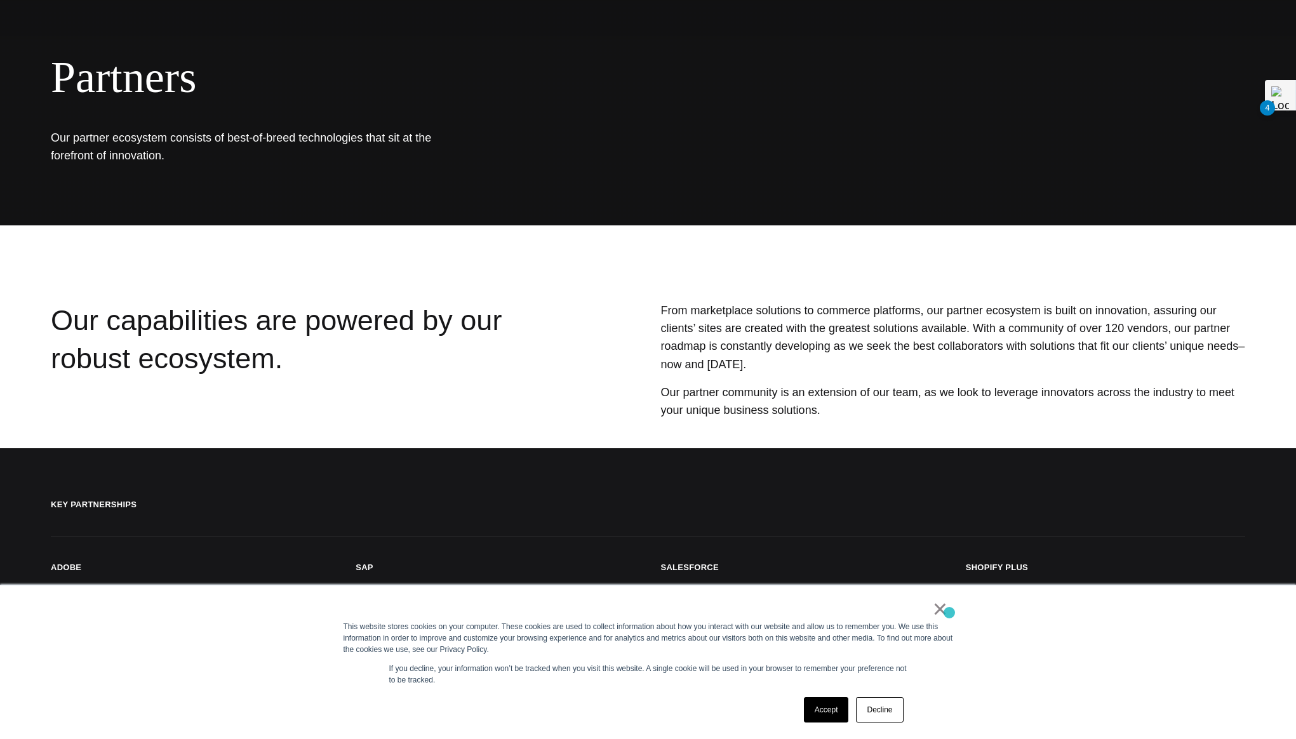
click at [950, 613] on div "× This website stores cookies on your computer. These cookies are used to colle…" at bounding box center [648, 663] width 635 height 154
click at [940, 614] on link "×" at bounding box center [940, 608] width 15 height 11
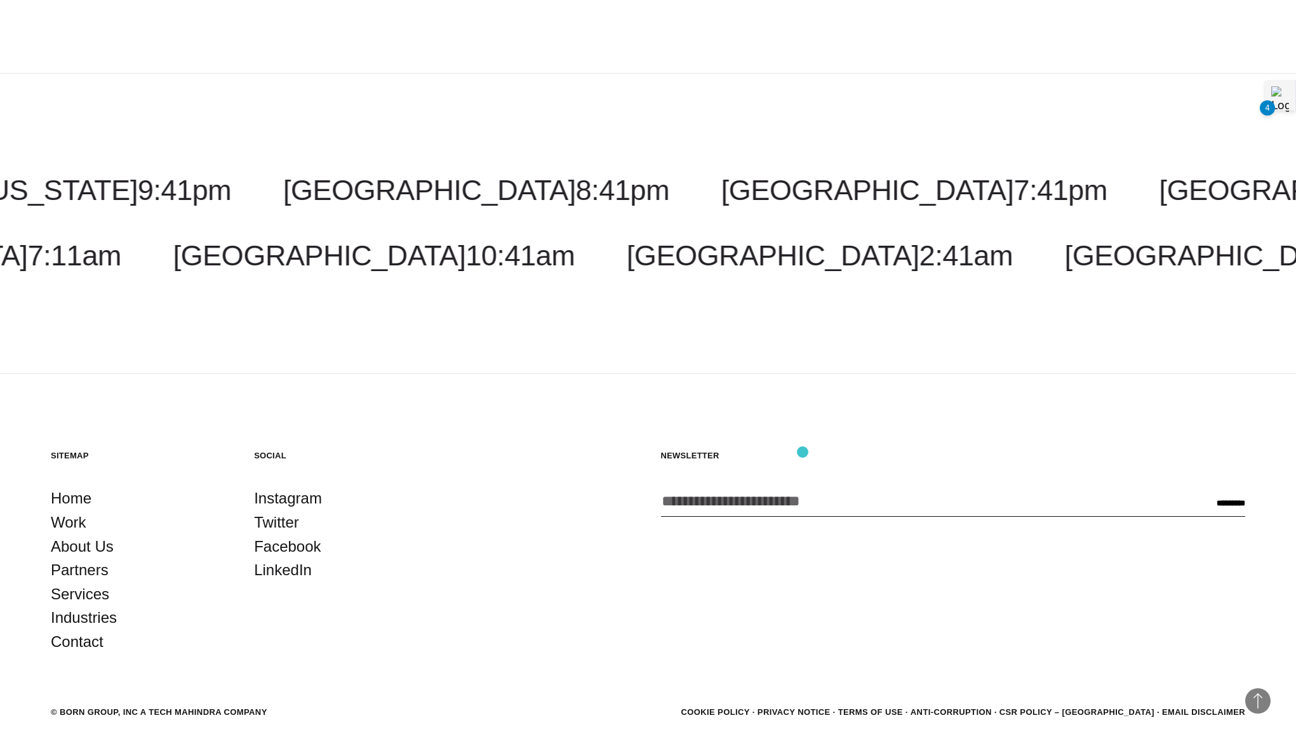
scroll to position [2154, 0]
